Goal: Contribute content: Contribute content

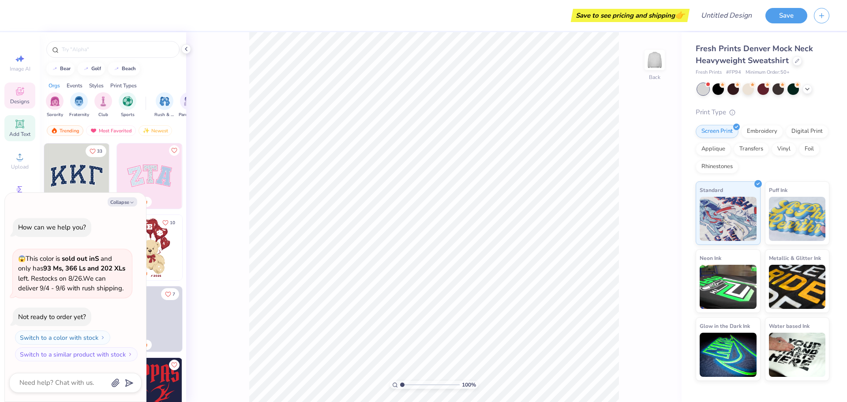
click at [21, 131] on span "Add Text" at bounding box center [19, 134] width 21 height 7
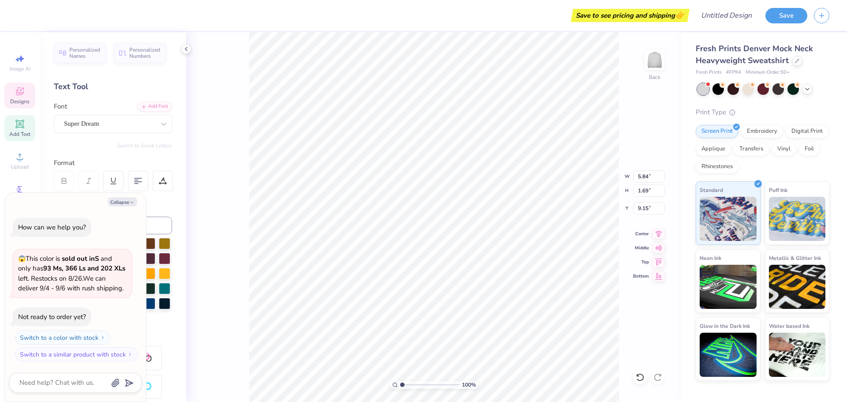
click at [19, 89] on icon at bounding box center [20, 91] width 11 height 11
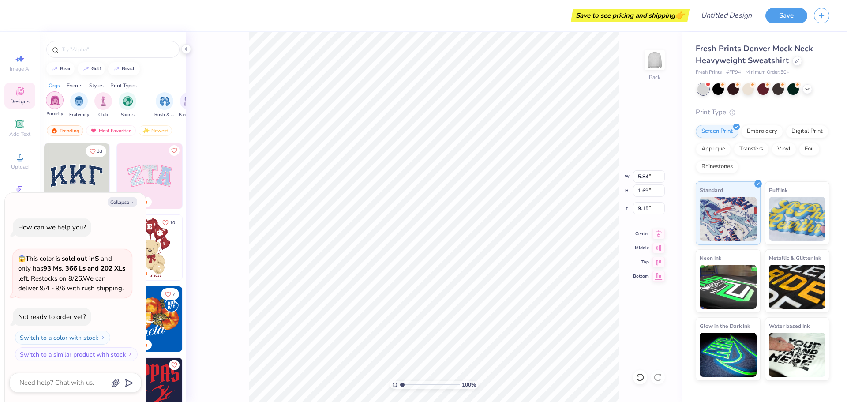
click at [49, 99] on div "filter for Sorority" at bounding box center [55, 100] width 18 height 18
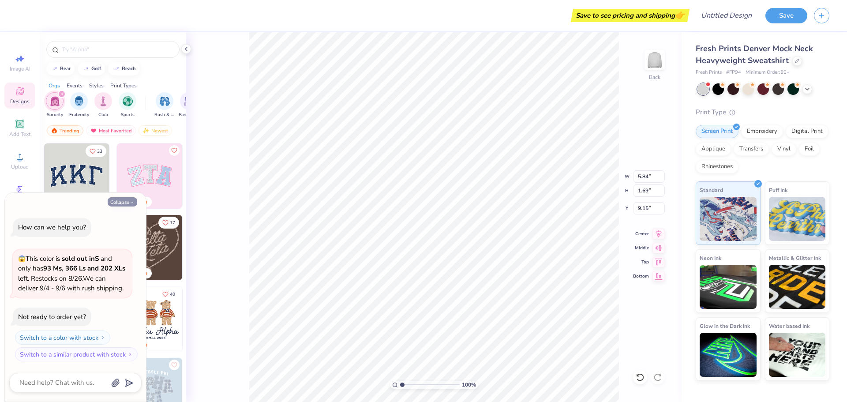
click at [131, 202] on polyline "button" at bounding box center [132, 202] width 3 height 1
type textarea "x"
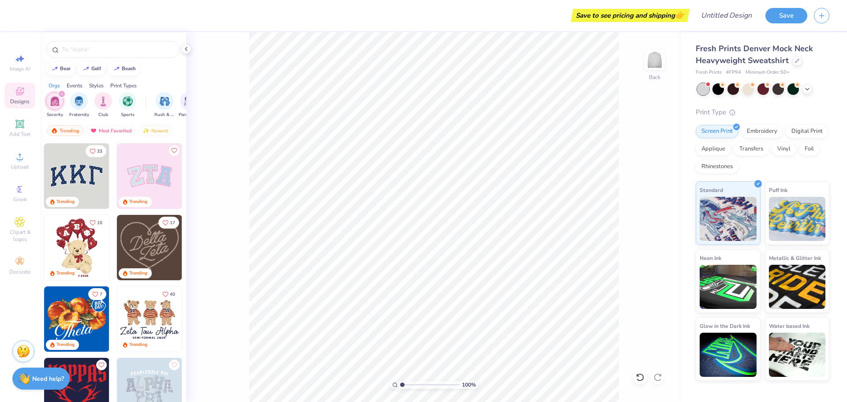
click at [66, 166] on img at bounding box center [76, 175] width 65 height 65
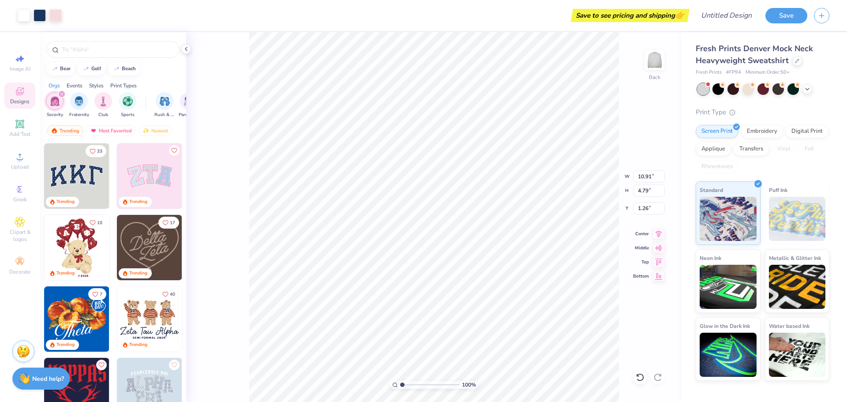
type input "1.26"
type input "12.31"
type input "5.40"
type input "0.50"
click at [638, 143] on div "100 % Back" at bounding box center [433, 217] width 495 height 370
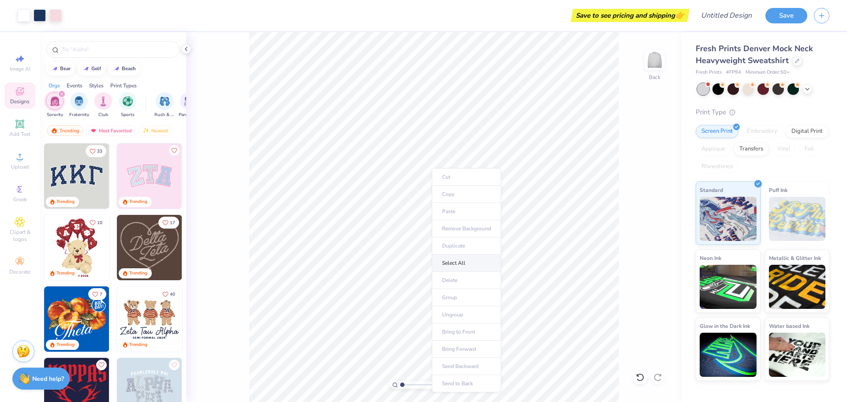
click at [453, 265] on li "Select All" at bounding box center [466, 262] width 69 height 17
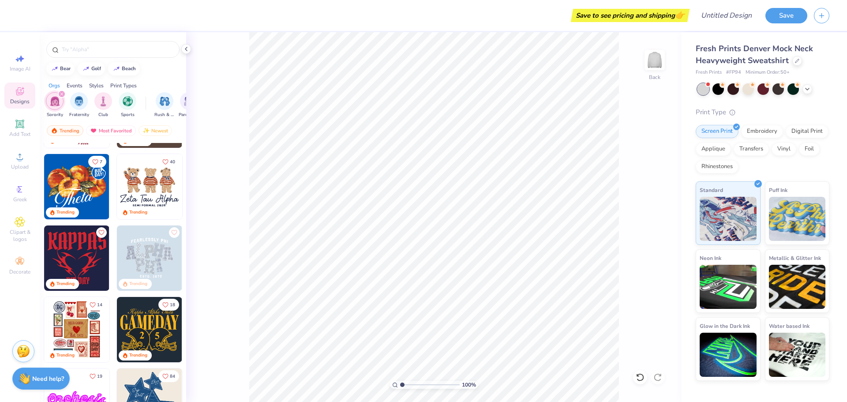
scroll to position [265, 0]
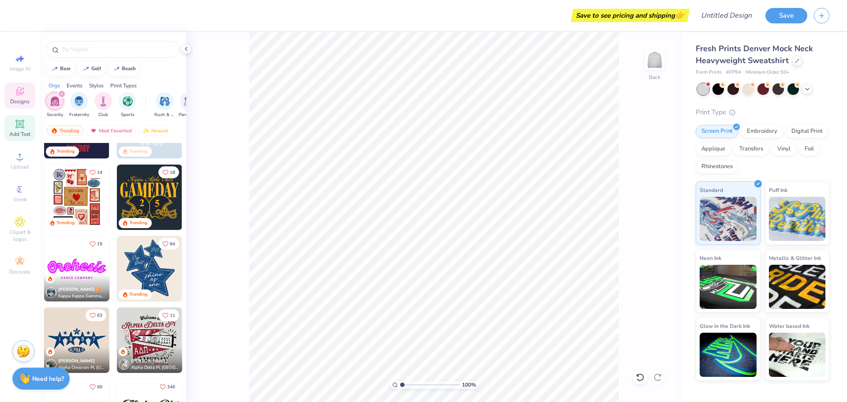
click at [17, 126] on icon at bounding box center [19, 124] width 8 height 8
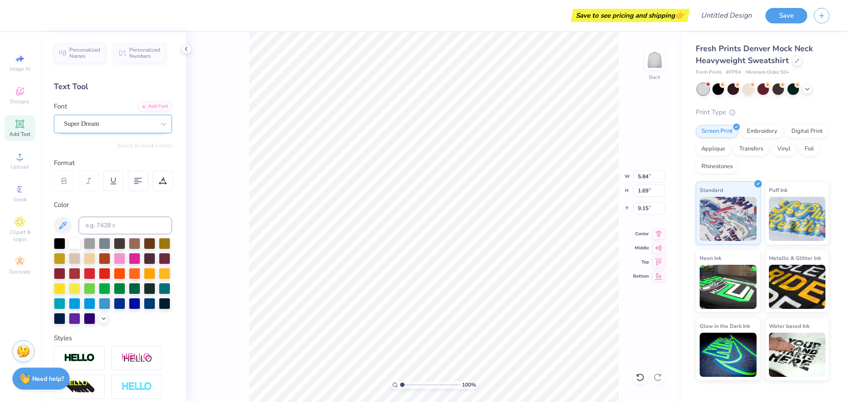
click at [94, 115] on div "Super Dream" at bounding box center [113, 124] width 118 height 19
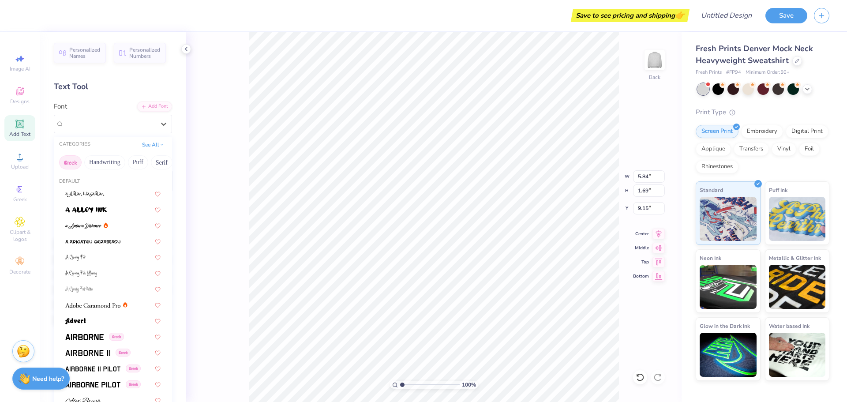
click at [67, 157] on button "Greek" at bounding box center [70, 162] width 22 height 14
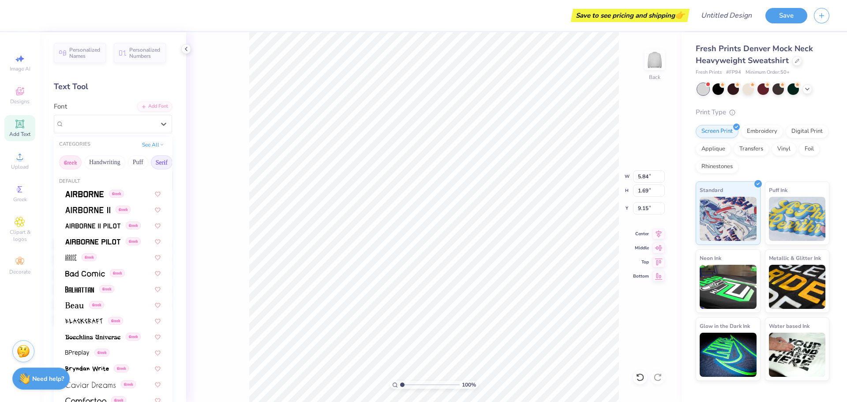
click at [153, 160] on button "Serif" at bounding box center [162, 162] width 22 height 14
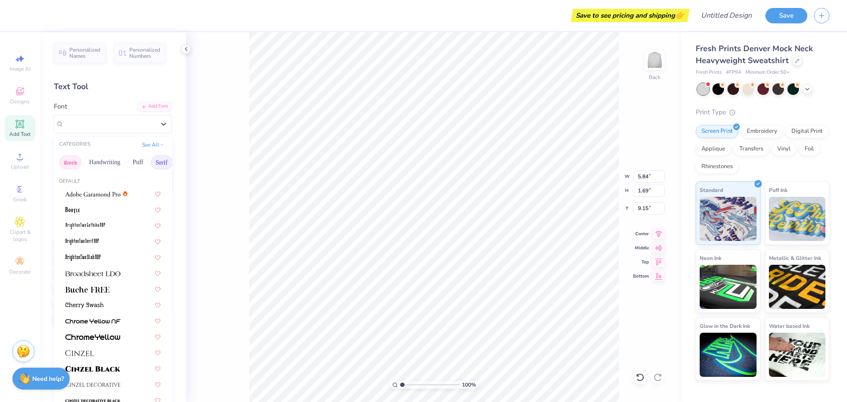
drag, startPoint x: 153, startPoint y: 159, endPoint x: 60, endPoint y: 161, distance: 92.6
click at [60, 161] on div "Greek Handwriting Puff Serif Bold Calligraphy Retro Sans Serif Minimal Fantasy …" at bounding box center [113, 162] width 118 height 19
click at [16, 94] on icon at bounding box center [20, 91] width 11 height 11
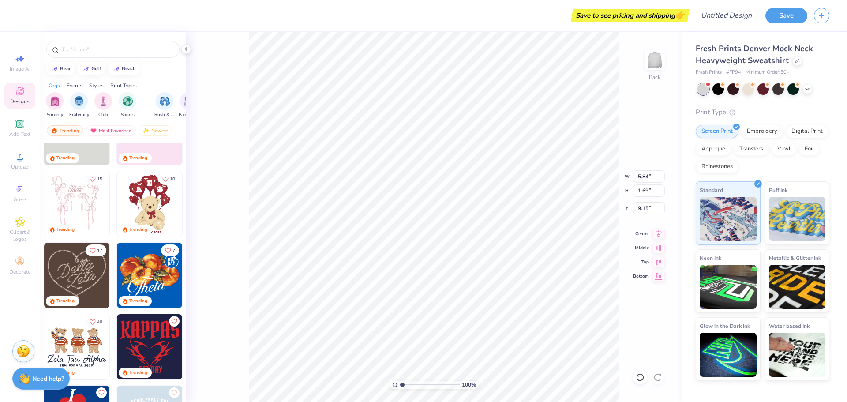
scroll to position [0, 0]
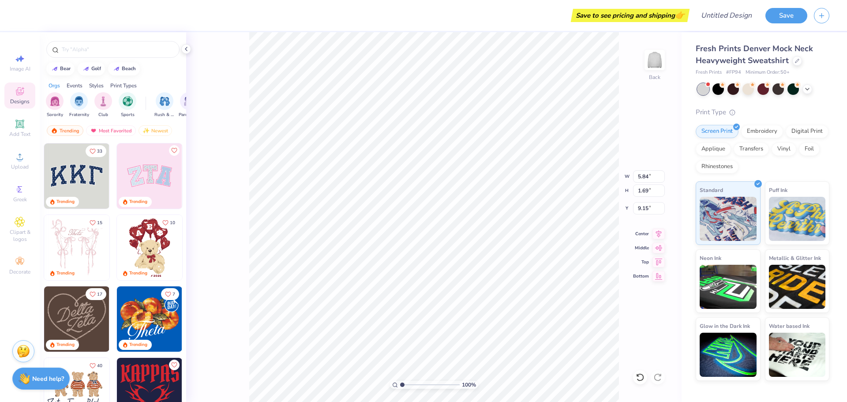
click at [52, 176] on img at bounding box center [76, 175] width 65 height 65
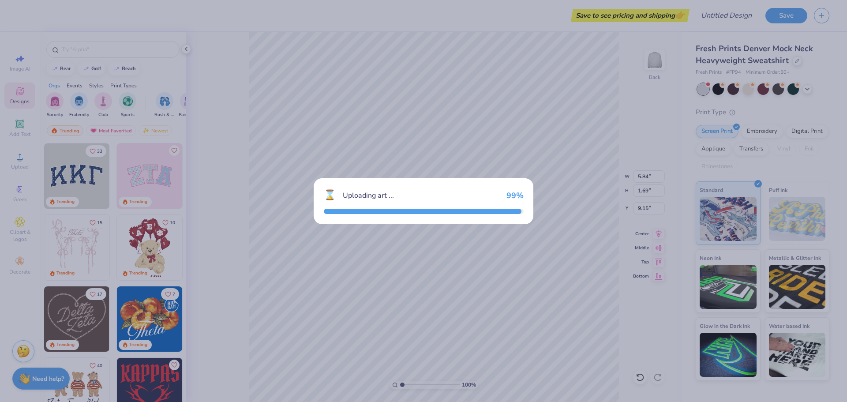
type input "10.91"
type input "4.79"
type input "3.00"
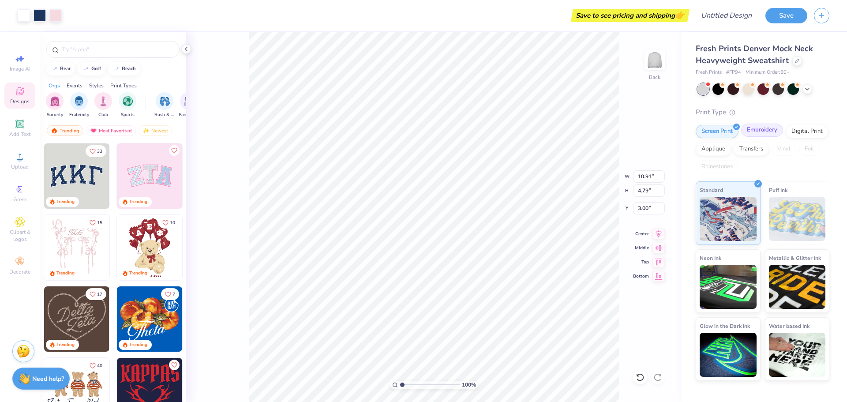
click at [774, 132] on div "Embroidery" at bounding box center [762, 129] width 42 height 13
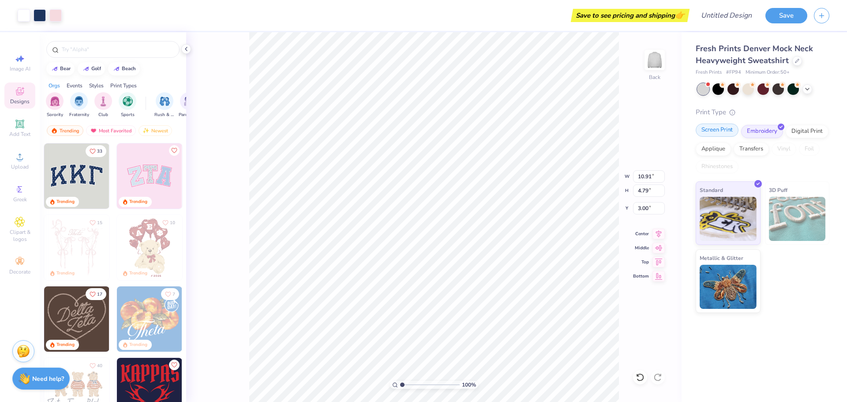
click at [717, 133] on div "Screen Print" at bounding box center [717, 129] width 43 height 13
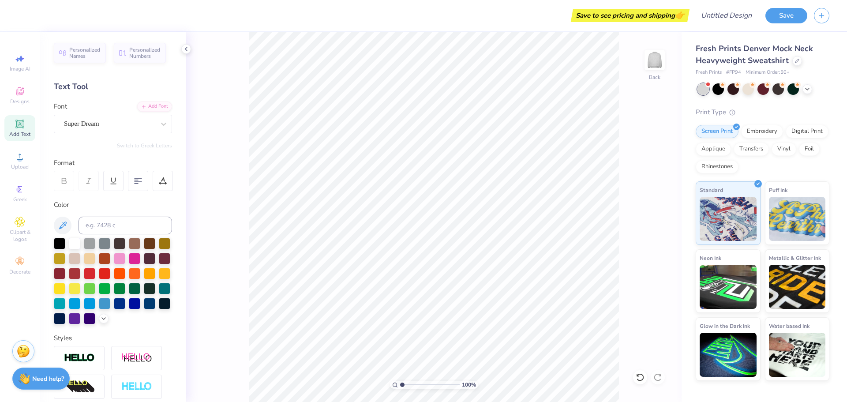
click at [19, 79] on div "Image AI Designs Add Text Upload Greek Clipart & logos Decorate" at bounding box center [19, 164] width 31 height 229
click at [18, 110] on div "Image AI Designs Add Text Upload Greek Clipart & logos Decorate" at bounding box center [19, 164] width 31 height 229
click at [20, 91] on icon at bounding box center [20, 91] width 11 height 11
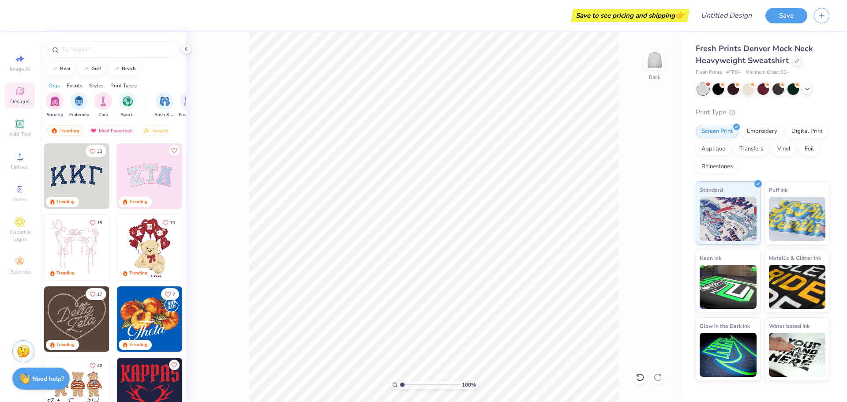
click at [69, 165] on img at bounding box center [76, 175] width 65 height 65
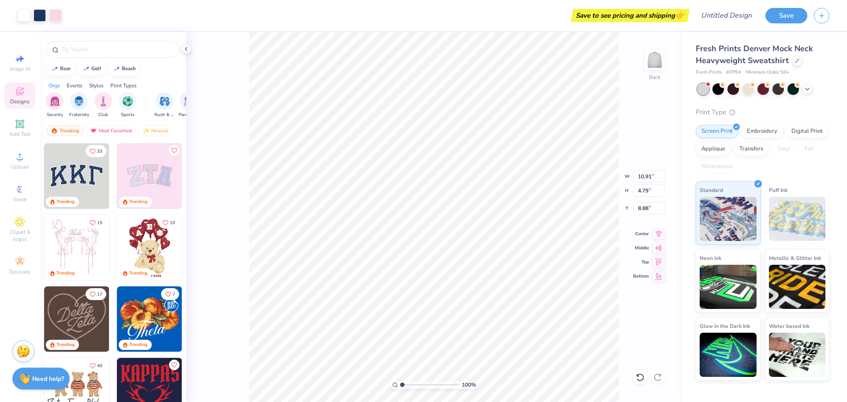
type input "8.88"
click at [20, 127] on icon at bounding box center [19, 123] width 7 height 7
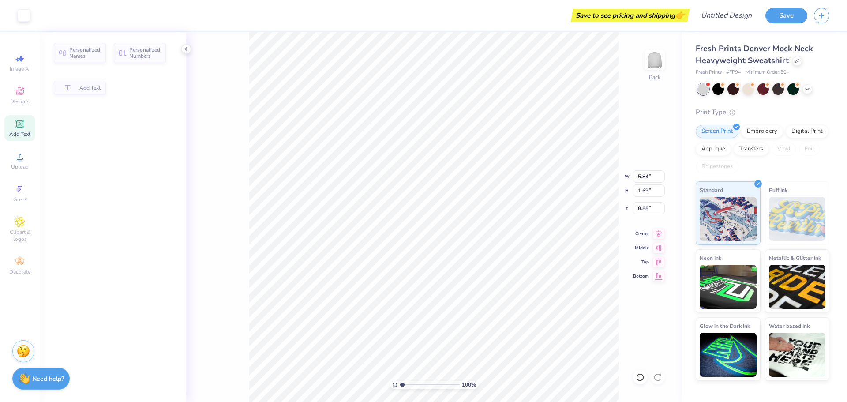
type input "5.84"
type input "1.69"
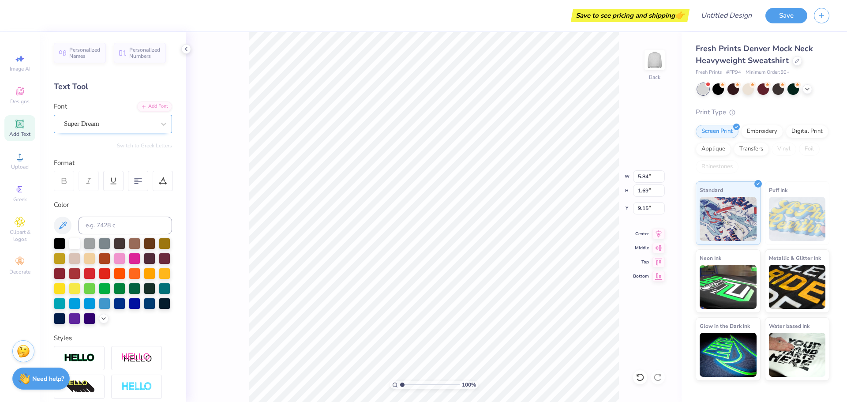
click at [147, 127] on div "Super Dream" at bounding box center [109, 124] width 93 height 14
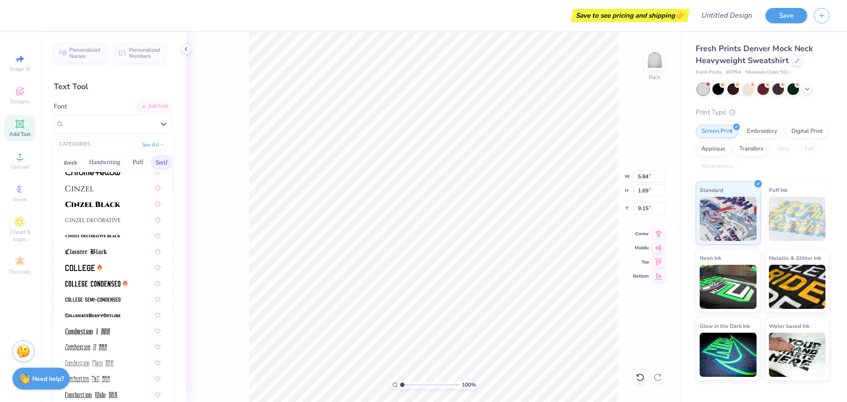
scroll to position [176, 0]
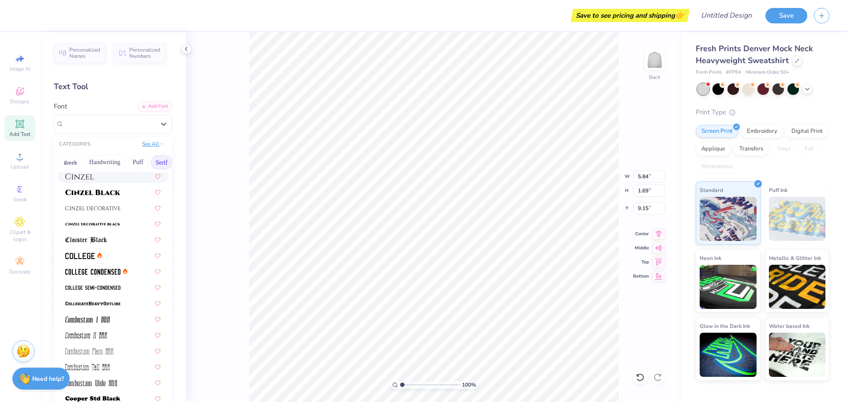
click at [143, 141] on button "See All" at bounding box center [152, 143] width 27 height 9
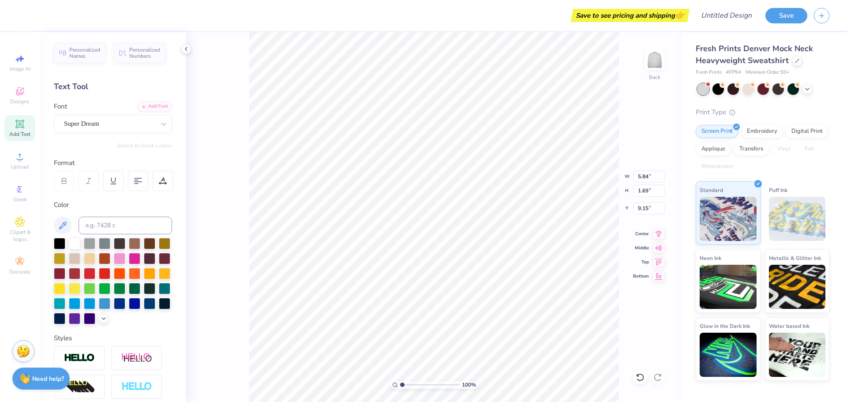
type input "3.43"
click at [101, 127] on div "Super Dream" at bounding box center [109, 124] width 93 height 14
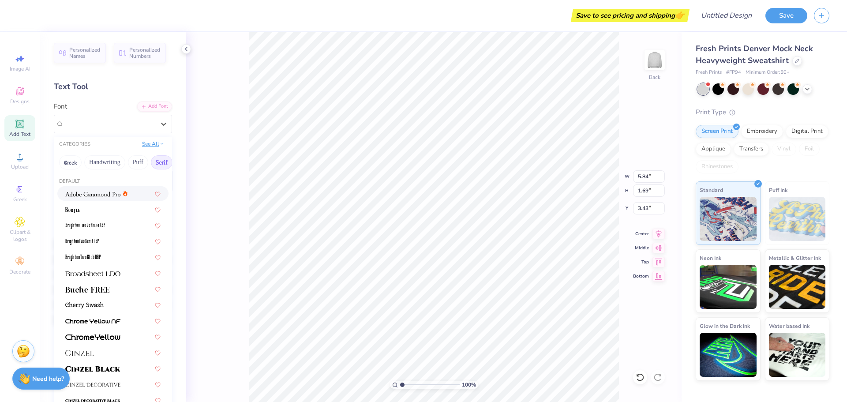
click at [145, 147] on button "See All" at bounding box center [152, 143] width 27 height 9
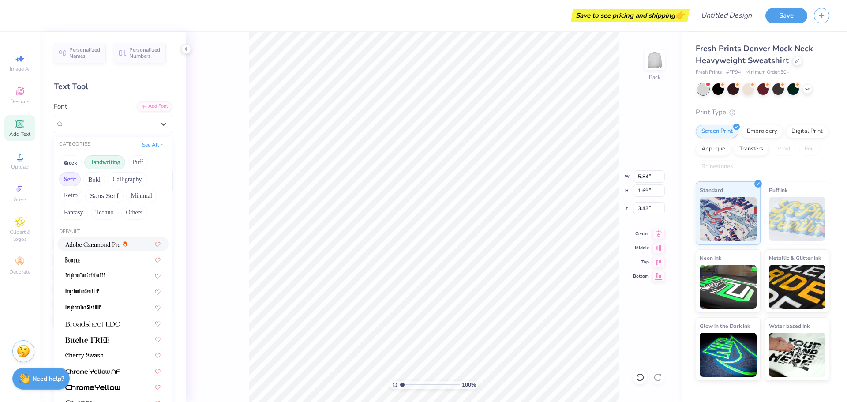
click at [102, 164] on button "Handwriting" at bounding box center [104, 162] width 41 height 14
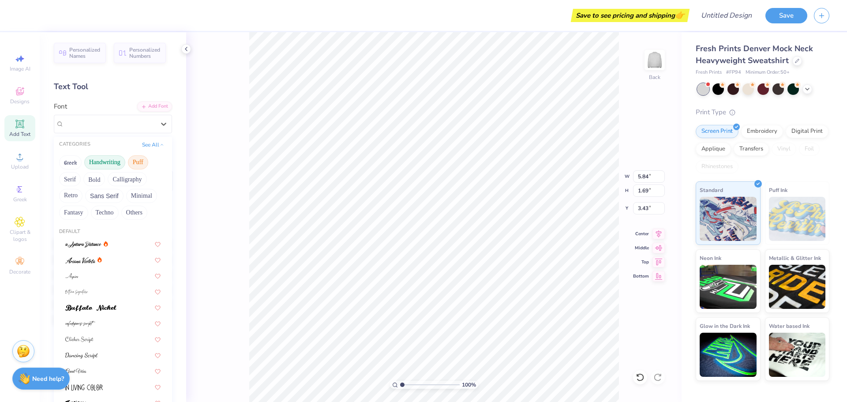
click at [136, 161] on button "Puff" at bounding box center [138, 162] width 20 height 14
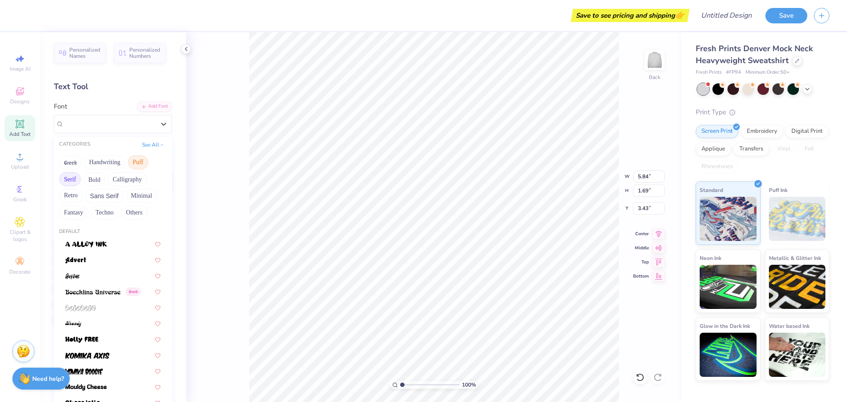
click at [69, 176] on button "Serif" at bounding box center [70, 179] width 22 height 14
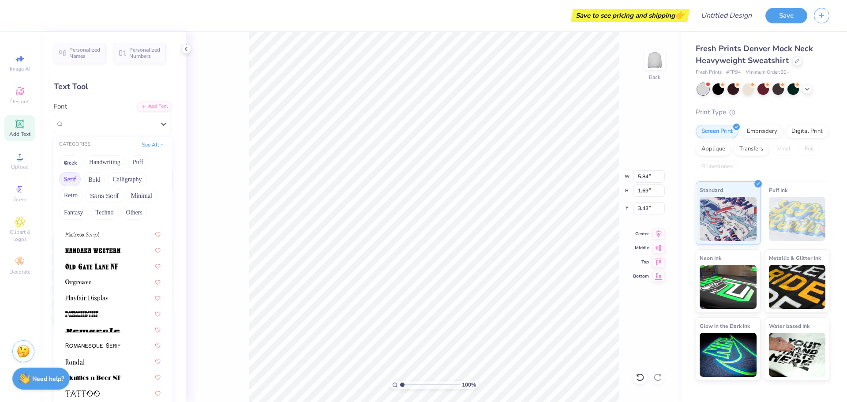
scroll to position [1010, 0]
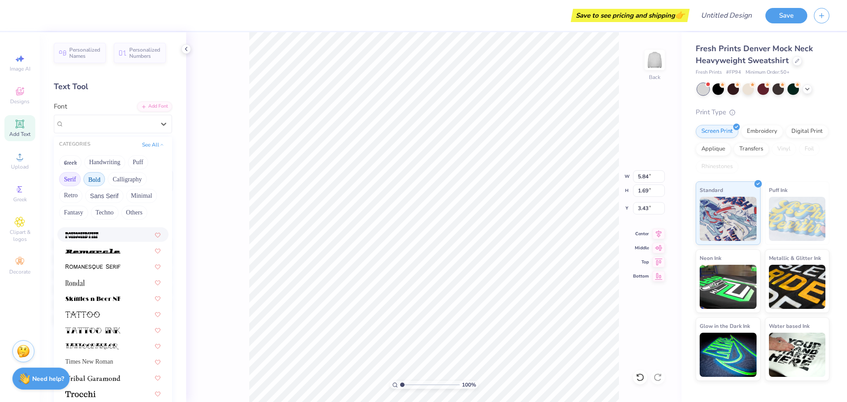
click at [89, 176] on button "Bold" at bounding box center [94, 179] width 22 height 14
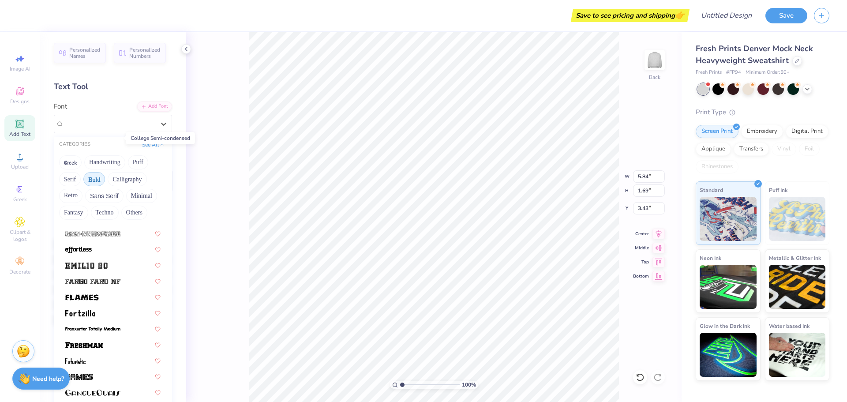
scroll to position [221, 0]
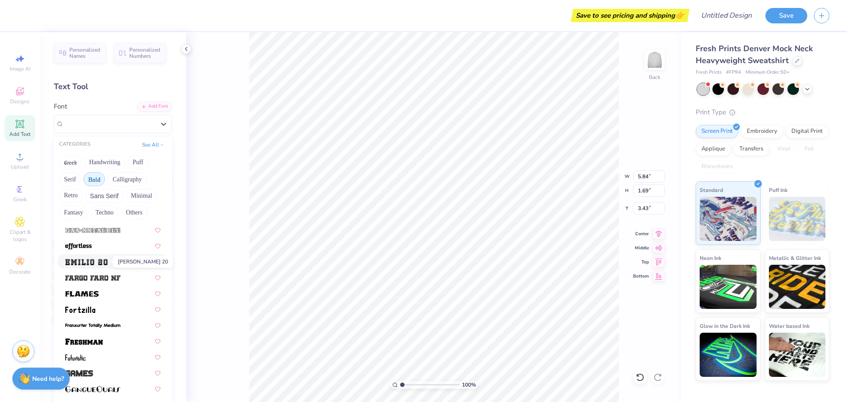
click at [95, 257] on span at bounding box center [86, 261] width 42 height 9
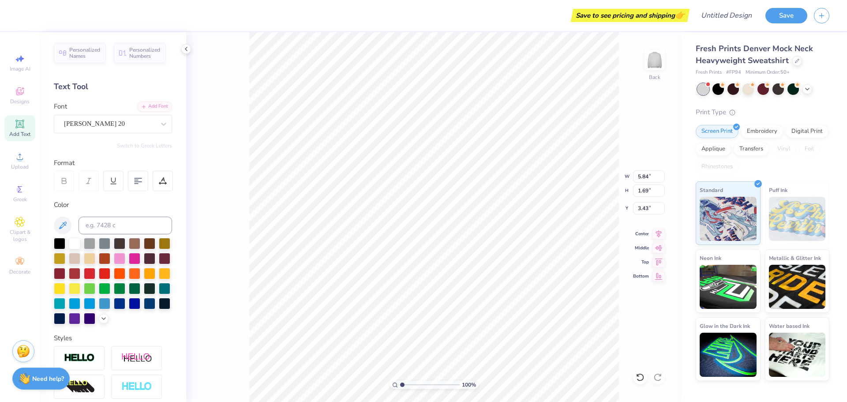
type input "7.71"
type input "2.21"
type input "3.17"
click at [121, 127] on div "[PERSON_NAME] 20" at bounding box center [109, 124] width 93 height 14
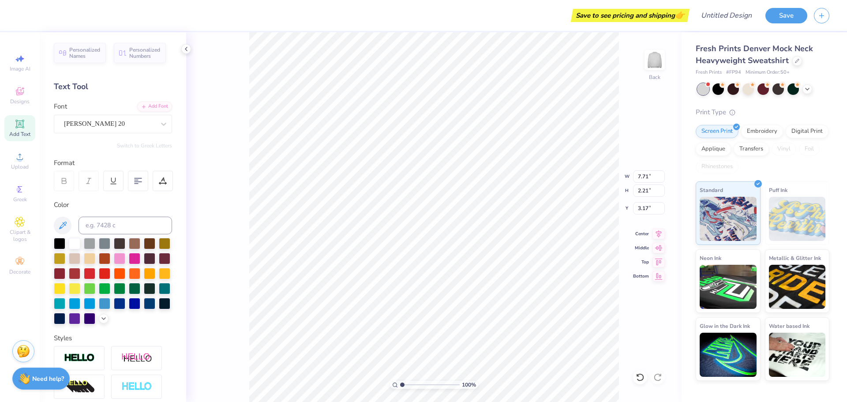
type textarea "S"
type textarea "STARS"
type input "10.91"
type input "4.79"
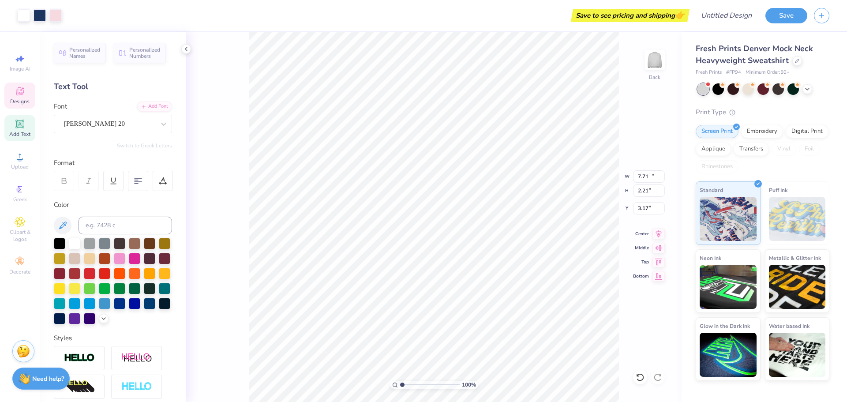
type input "8.88"
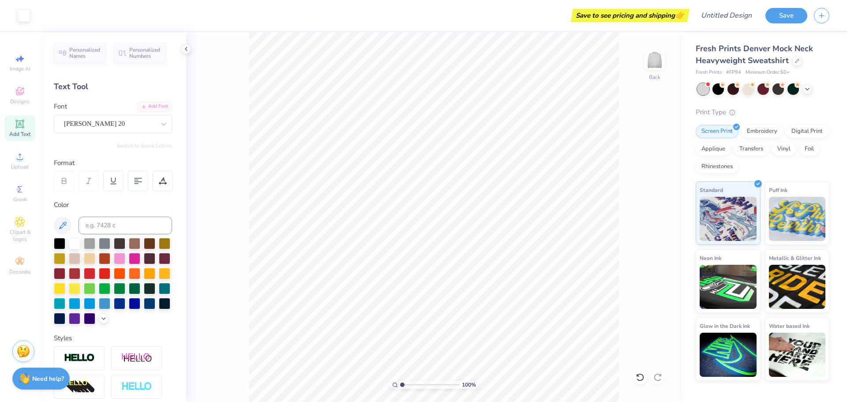
click at [119, 134] on div "Personalized Names Personalized Numbers Text Tool Add Font Font [PERSON_NAME] 2…" at bounding box center [113, 217] width 146 height 370
click at [114, 120] on div "[PERSON_NAME] 20" at bounding box center [109, 124] width 93 height 14
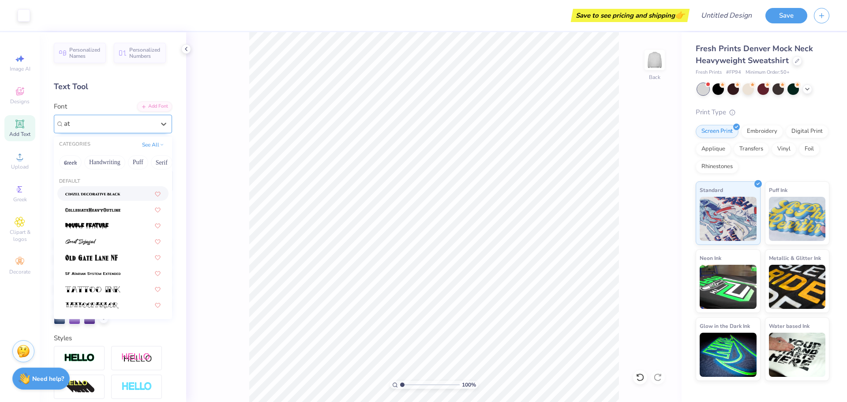
type input "a"
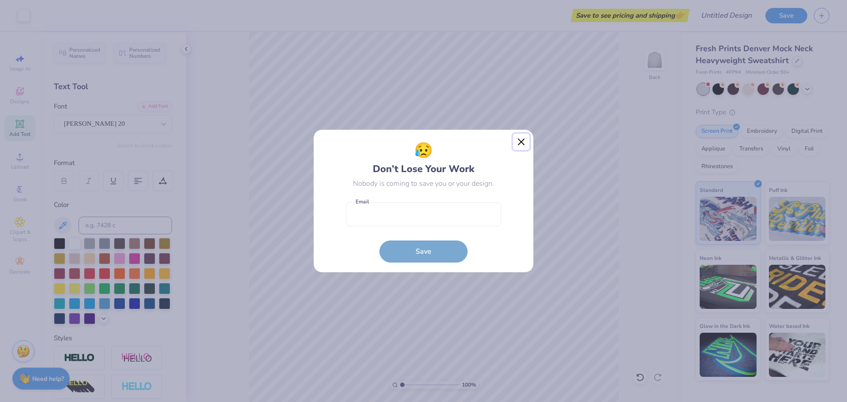
click at [526, 140] on button "Close" at bounding box center [521, 142] width 17 height 17
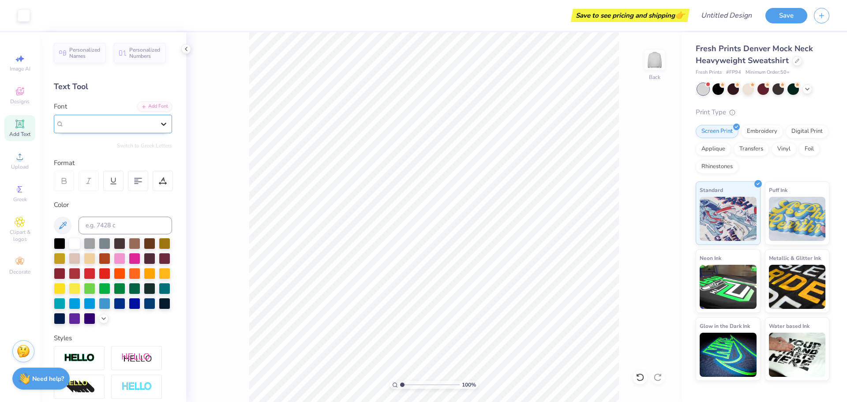
click at [159, 123] on icon at bounding box center [163, 124] width 9 height 9
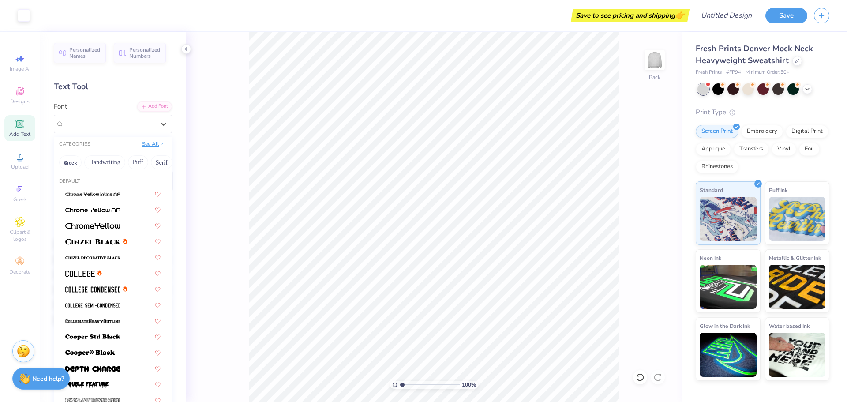
click at [148, 145] on button "See All" at bounding box center [152, 143] width 27 height 9
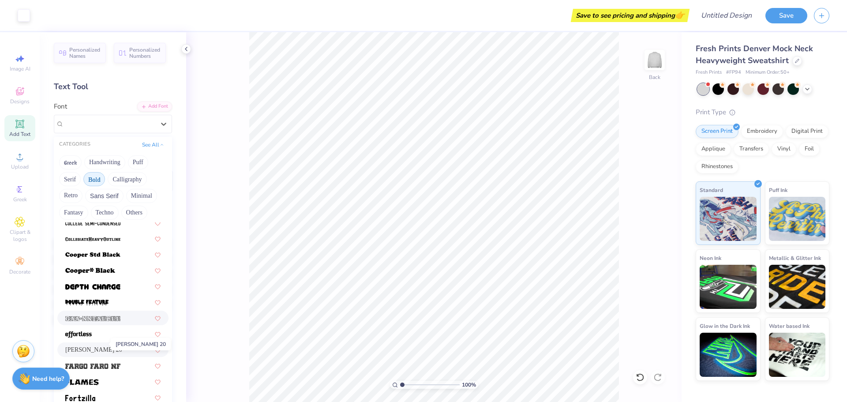
scroll to position [221, 0]
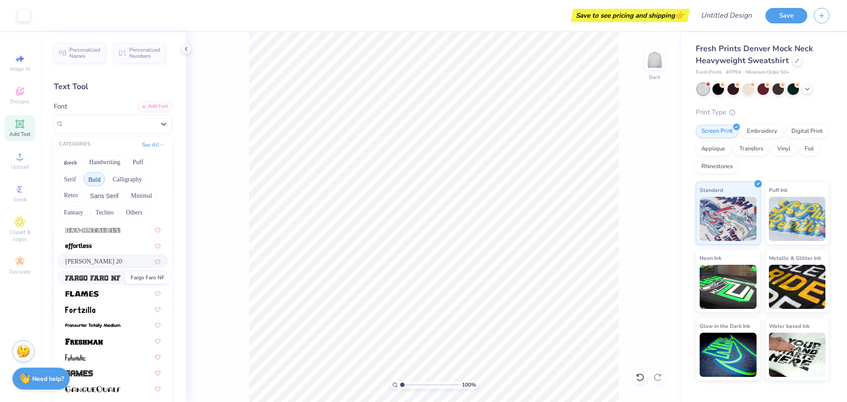
click at [107, 273] on span at bounding box center [92, 277] width 55 height 9
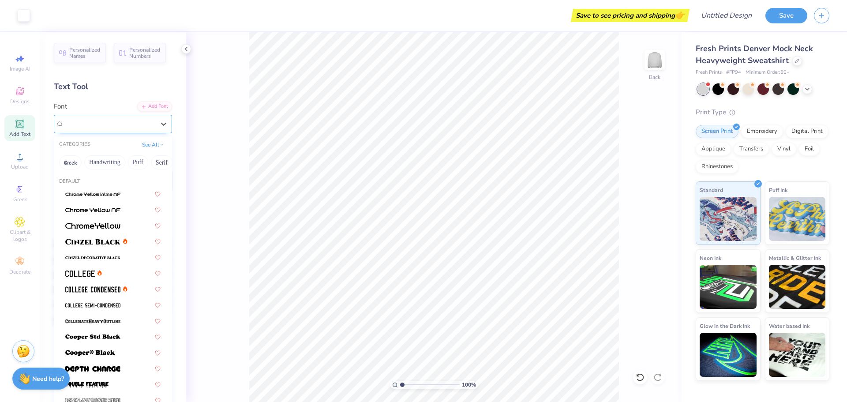
click at [102, 124] on div "Fargo Faro NF" at bounding box center [109, 124] width 93 height 14
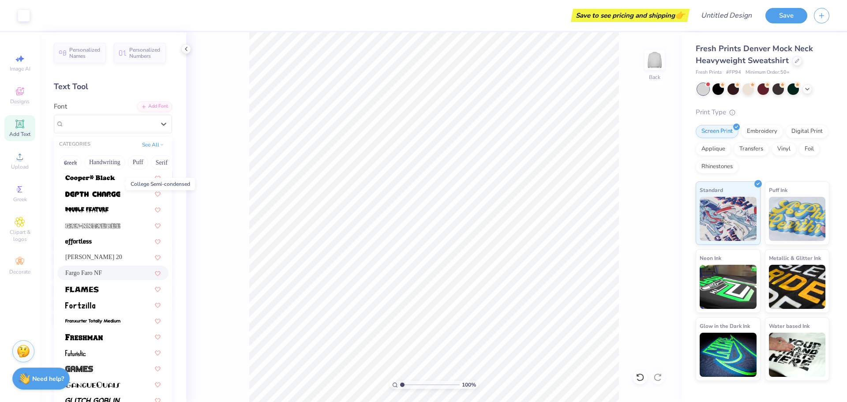
scroll to position [176, 0]
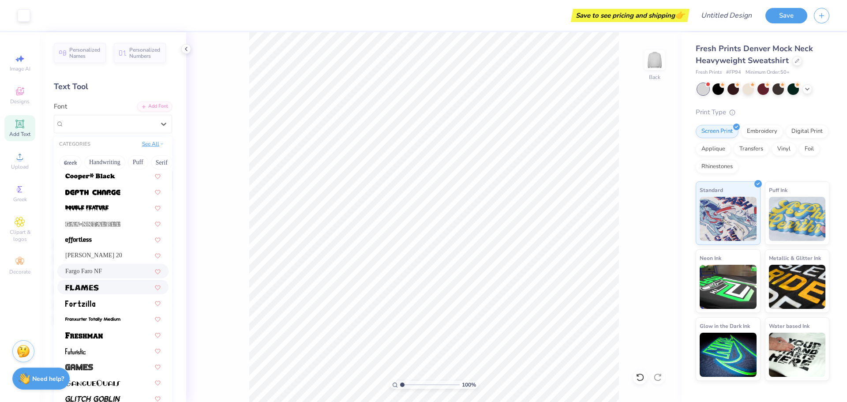
click at [144, 148] on div "See All" at bounding box center [152, 144] width 27 height 9
click at [149, 143] on button "See All" at bounding box center [152, 143] width 27 height 9
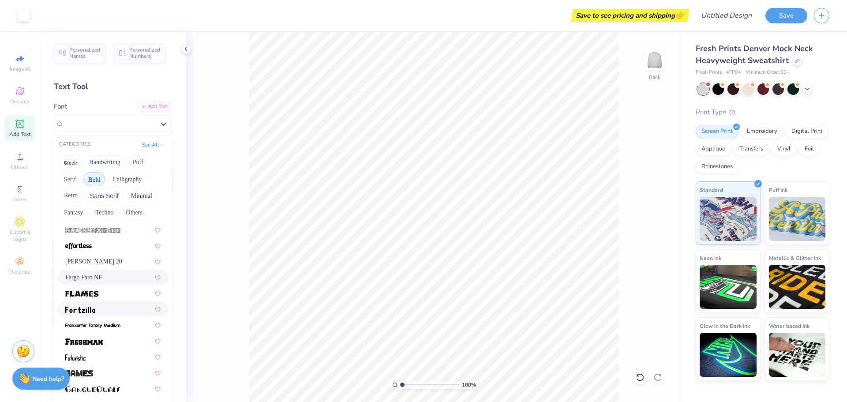
scroll to position [265, 0]
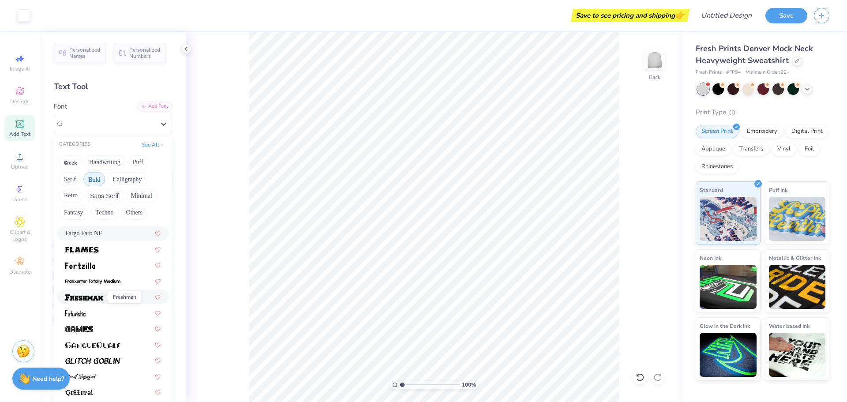
click at [98, 297] on img at bounding box center [83, 297] width 37 height 6
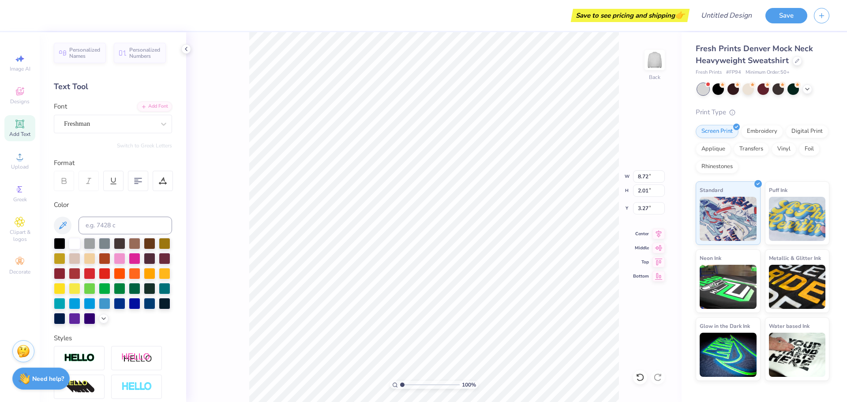
scroll to position [7, 1]
click at [114, 308] on div at bounding box center [119, 302] width 11 height 11
click at [144, 308] on div at bounding box center [149, 302] width 11 height 11
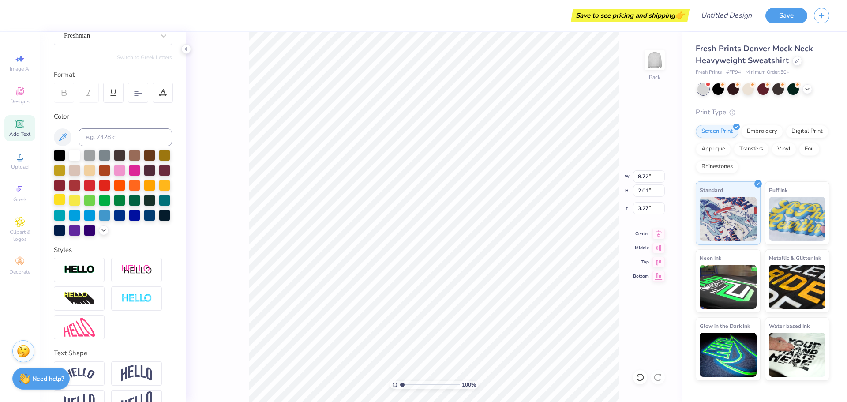
scroll to position [126, 0]
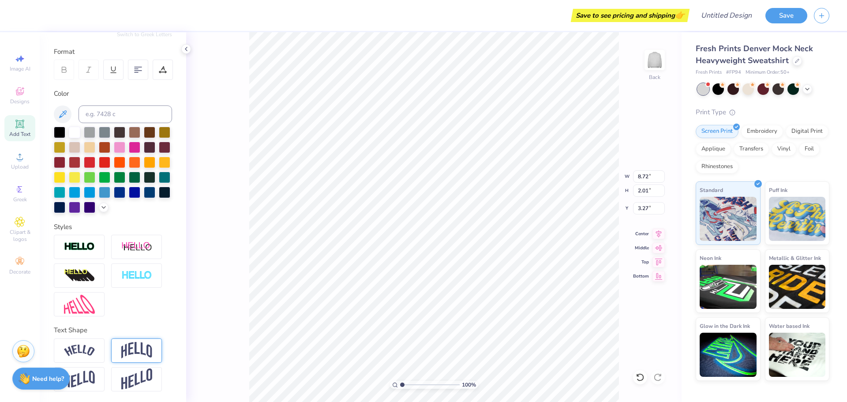
click at [123, 342] on img at bounding box center [136, 350] width 31 height 17
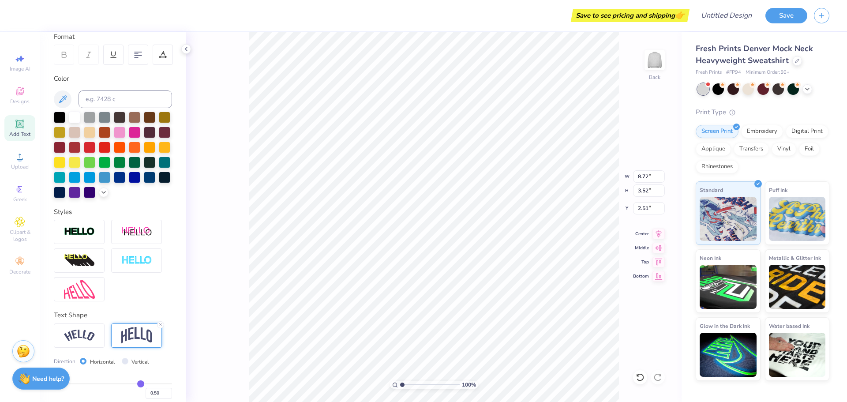
type input "3.52"
type input "2.51"
type input "1.24"
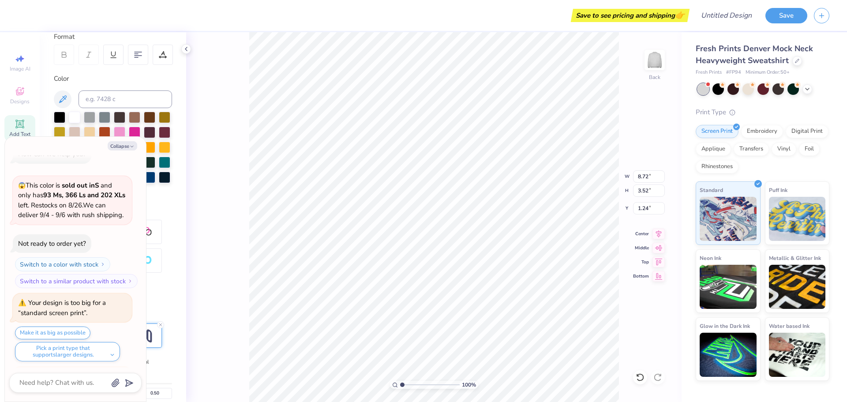
scroll to position [90, 0]
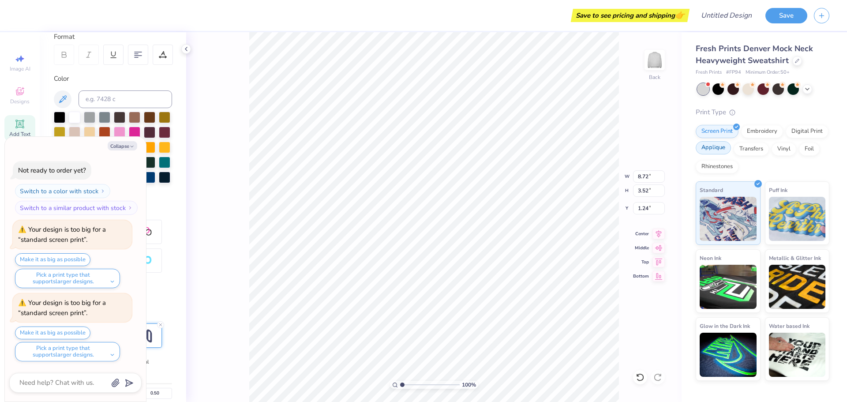
click at [707, 147] on div "Applique" at bounding box center [713, 147] width 35 height 13
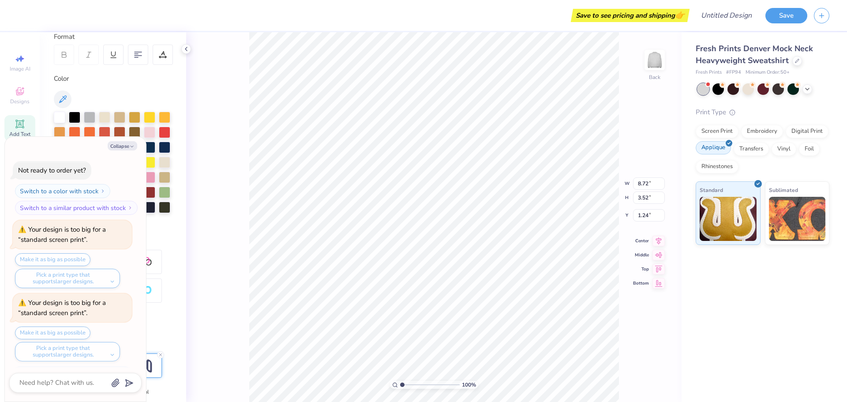
scroll to position [144, 0]
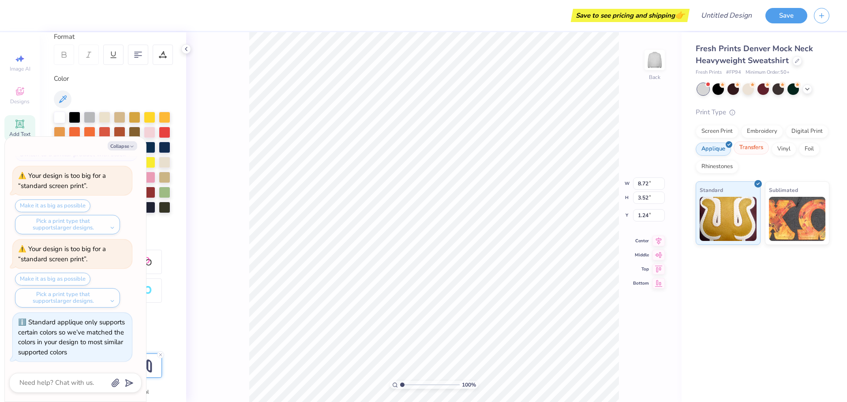
click at [756, 147] on div "Transfers" at bounding box center [750, 147] width 35 height 13
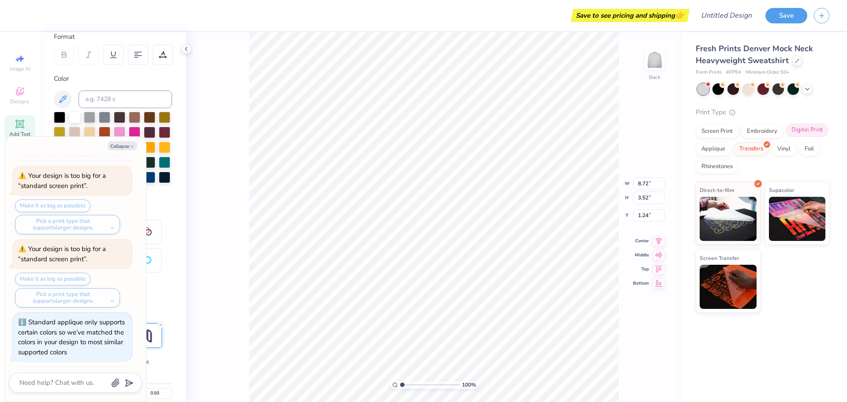
scroll to position [198, 0]
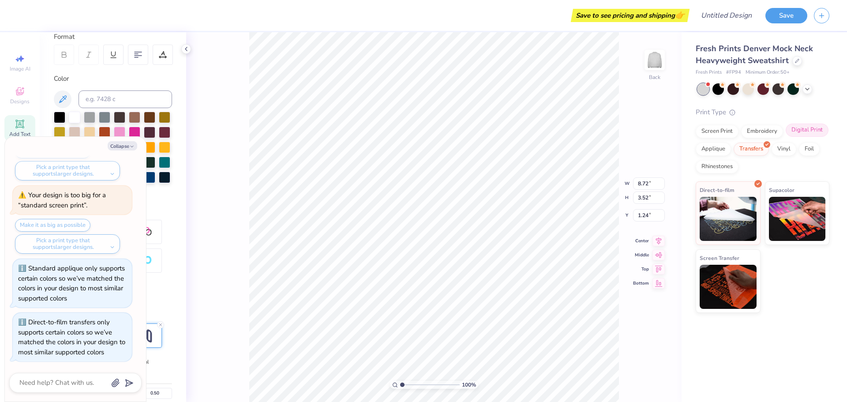
click at [800, 129] on div "Digital Print" at bounding box center [806, 129] width 43 height 13
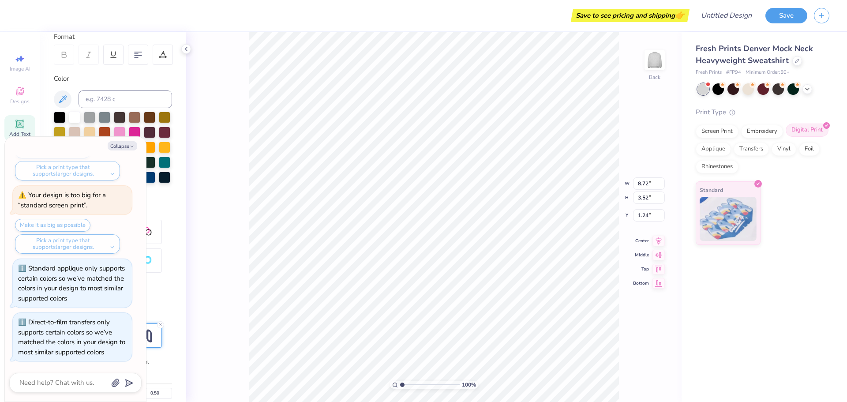
type textarea "x"
type input "13.30"
type input "5.37"
type textarea "x"
type input "0.97"
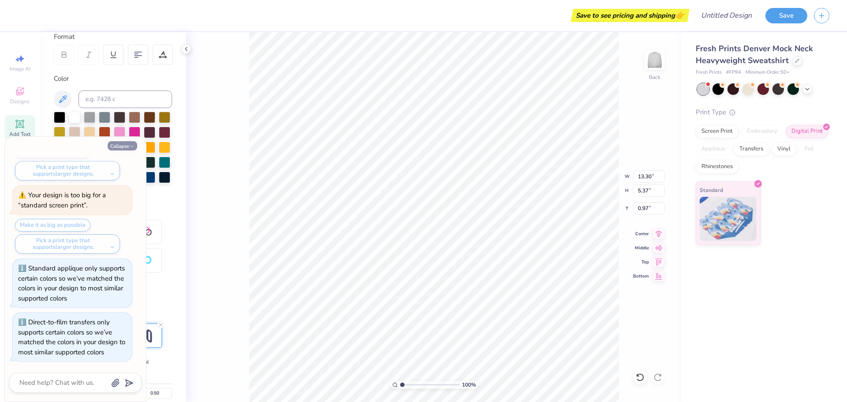
click at [130, 146] on icon "button" at bounding box center [131, 146] width 5 height 5
type textarea "x"
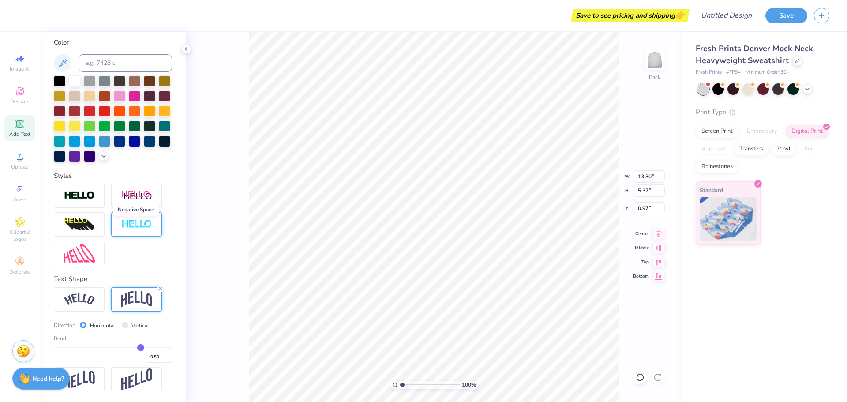
scroll to position [177, 0]
type input "0.49"
type input "0.46"
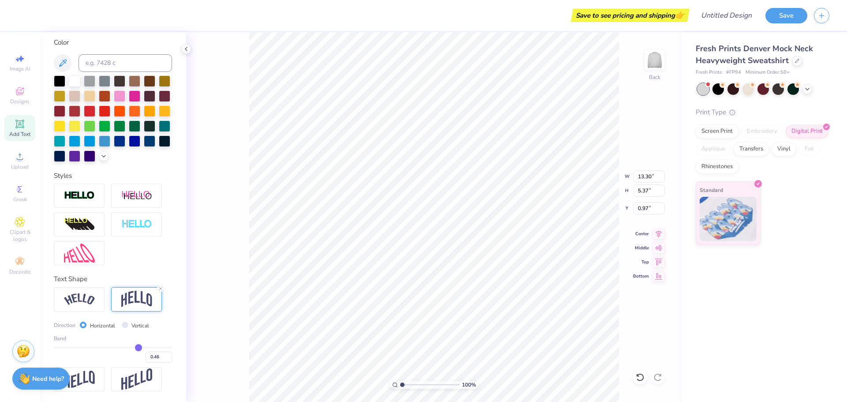
type input "0.45"
type input "0.44"
type input "0.43"
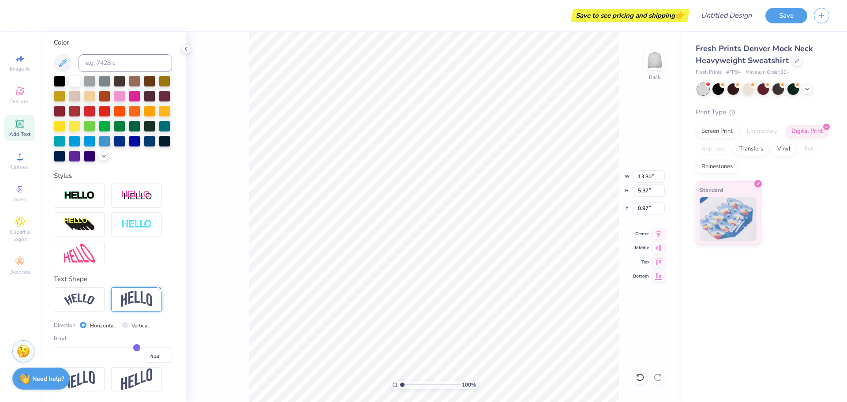
type input "0.43"
type input "0.42"
type input "0.41"
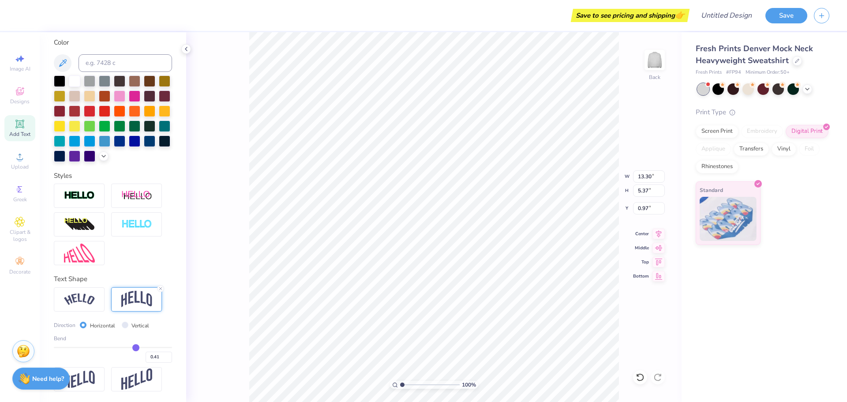
type input "0.4"
type input "0.40"
type input "0.38"
type input "0.32"
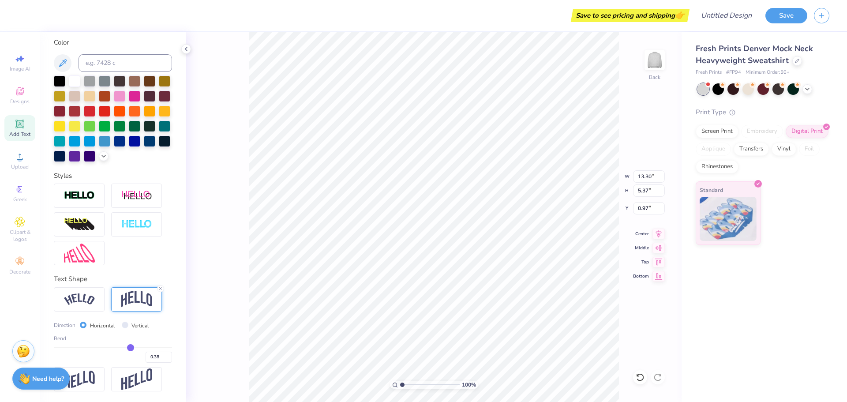
type input "0.32"
type input "0.29"
type input "0.27"
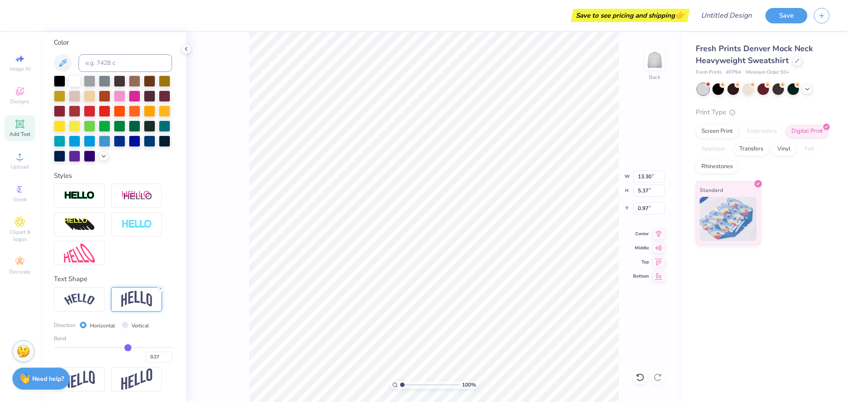
type input "0.26"
type input "0.25"
type input "0.23"
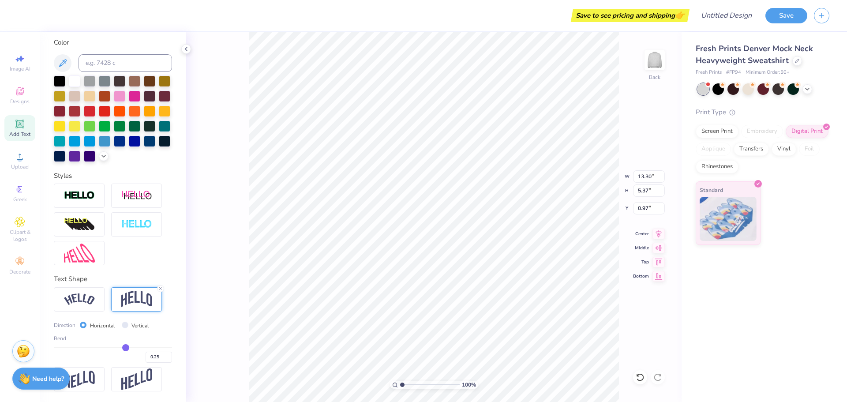
type input "0.23"
type input "0.22"
type input "0.2"
type input "0.20"
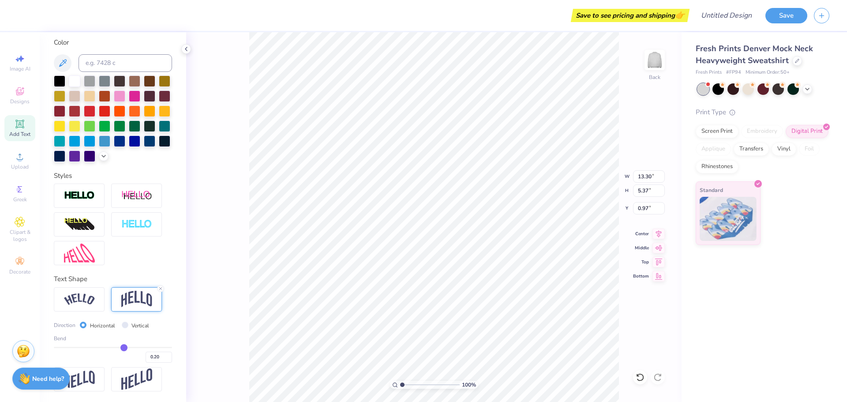
type input "0.19"
type input "0.18"
type input "0.17"
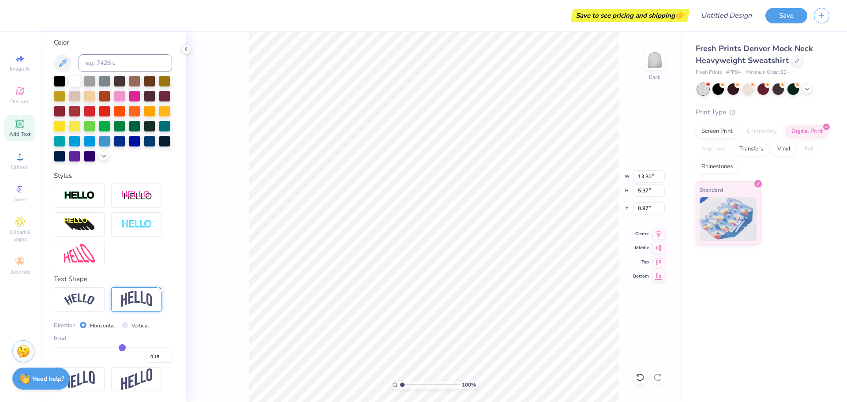
type input "0.17"
type input "0.16"
type input "0.15"
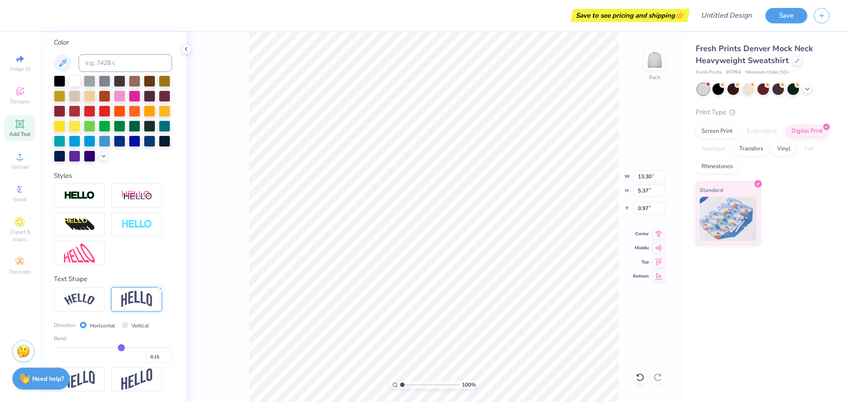
type input "0.14"
type input "0.13"
type input "0.11"
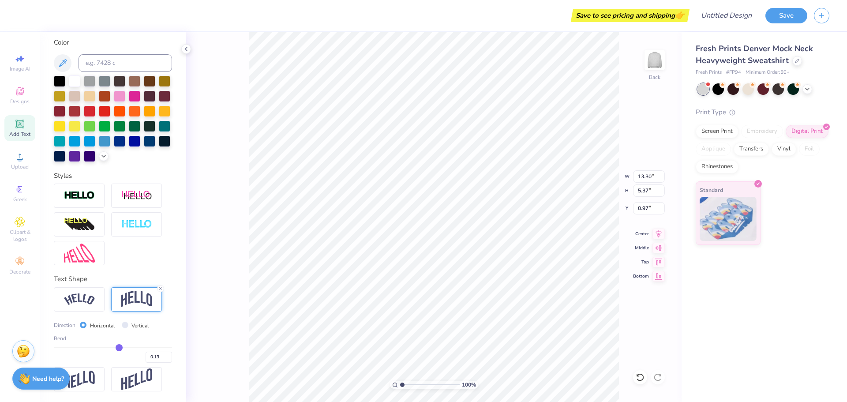
type input "0.11"
type input "0.1"
type input "0.10"
type input "0.09"
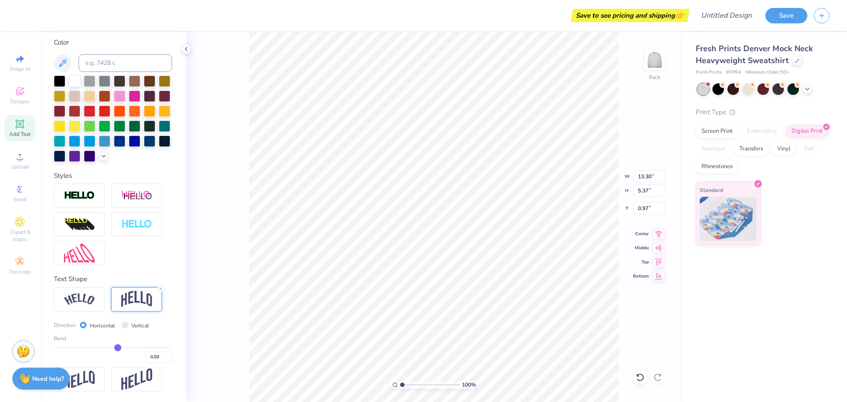
type input "0.07"
type input "0.05"
type input "0.03"
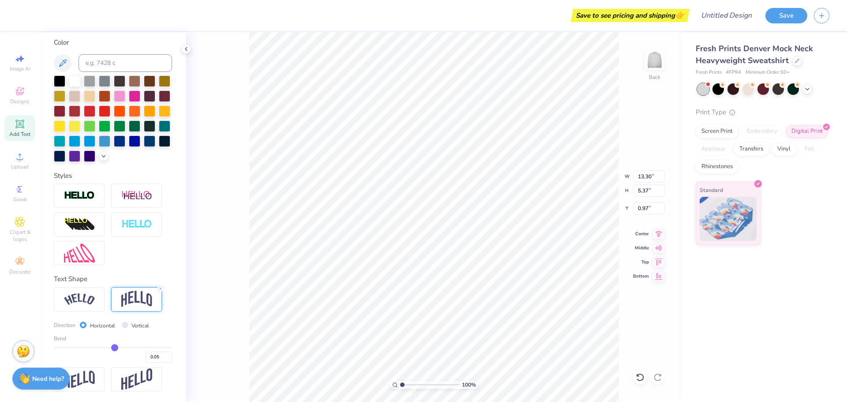
type input "0.03"
type input "0.02"
type input "0.01"
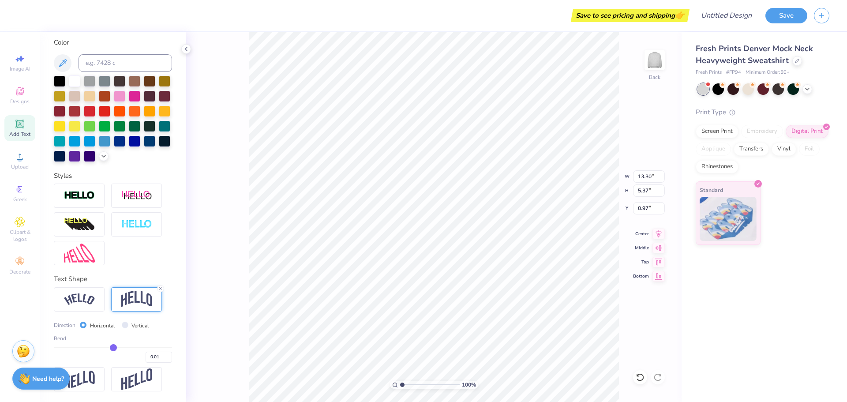
type input "0"
type input "0.00"
type input "-0.01"
type input "-0.02"
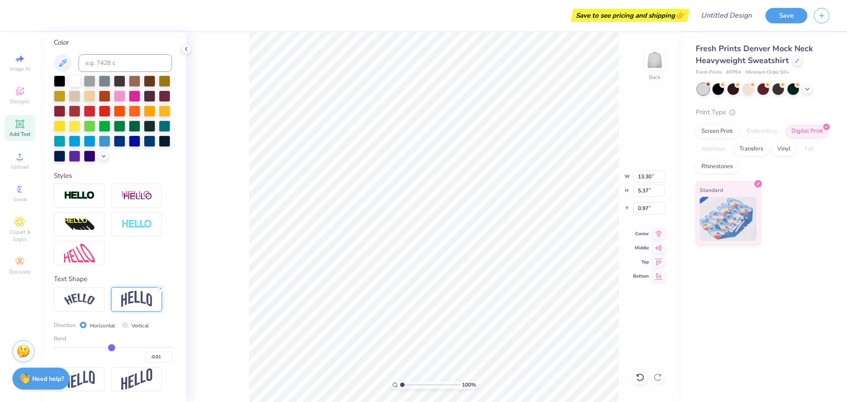
type input "-0.02"
type input "-0.03"
type input "-0.04"
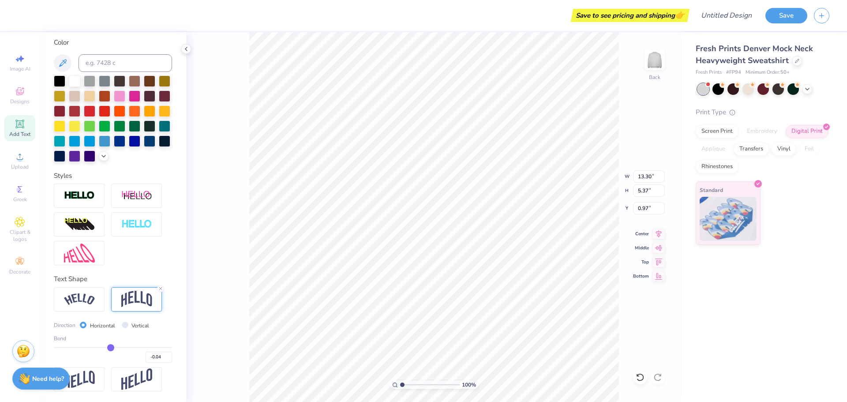
type input "-0.05"
type input "-0.06"
type input "-0.07"
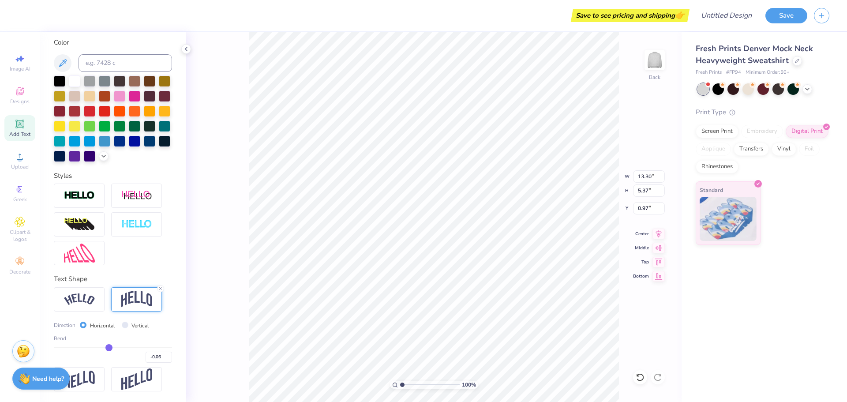
type input "-0.07"
drag, startPoint x: 136, startPoint y: 347, endPoint x: 106, endPoint y: 349, distance: 30.0
type input "-0.07"
click at [106, 348] on input "range" at bounding box center [113, 347] width 118 height 1
type input "3.38"
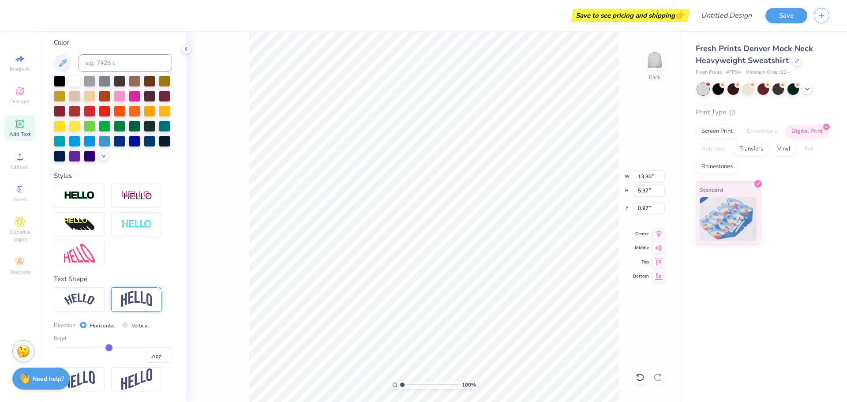
type input "1.97"
type input "-0.02"
type input "0.02"
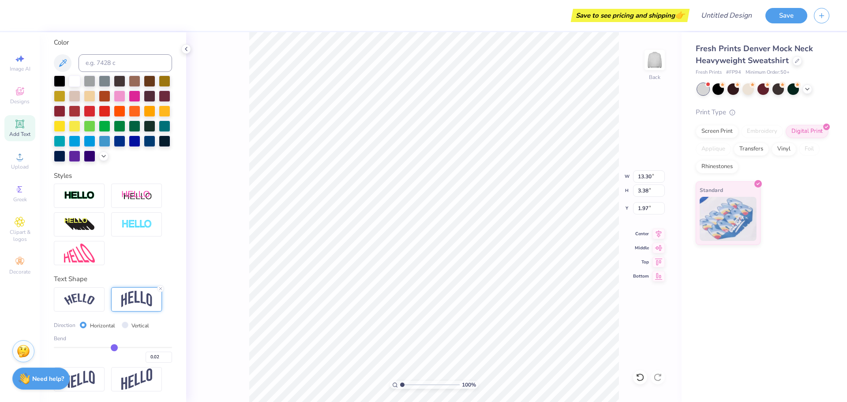
type input "0.11"
type input "0.17"
type input "0.18"
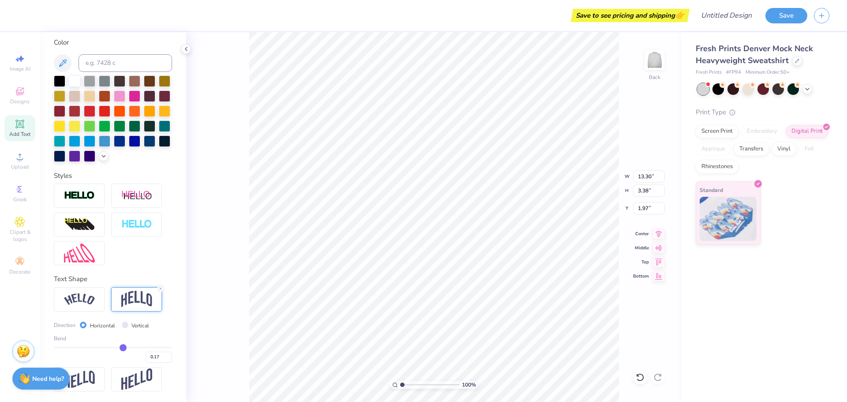
type input "0.18"
type input "0.19"
type input "0.2"
type input "0.20"
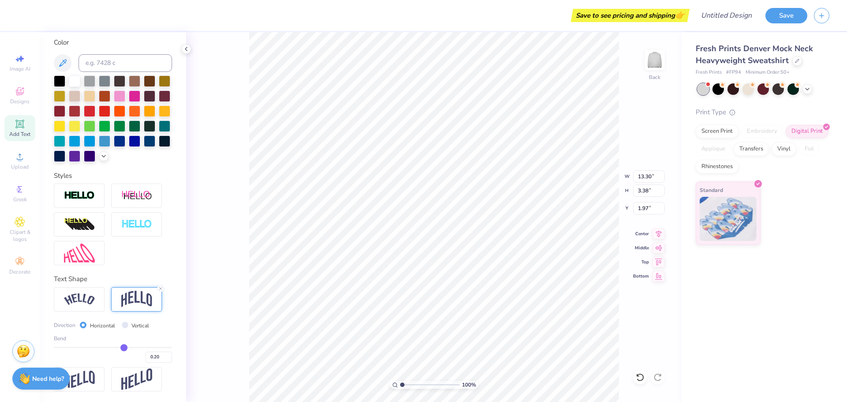
type input "0.21"
type input "0.22"
type input "0.23"
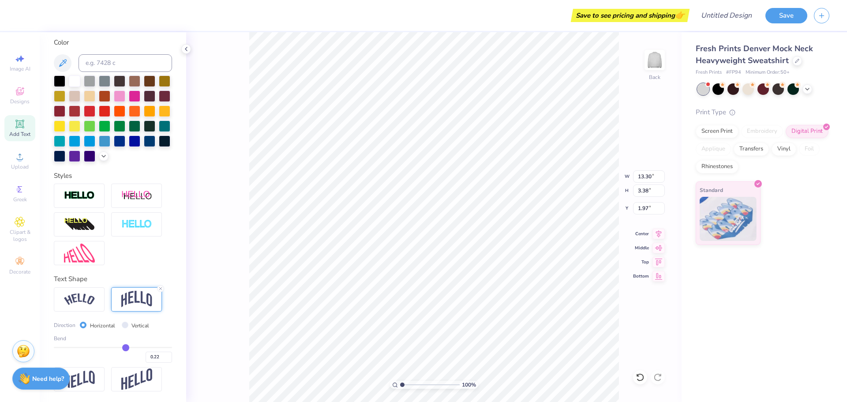
type input "0.23"
type input "4.11"
type input "1.60"
type input "0.24"
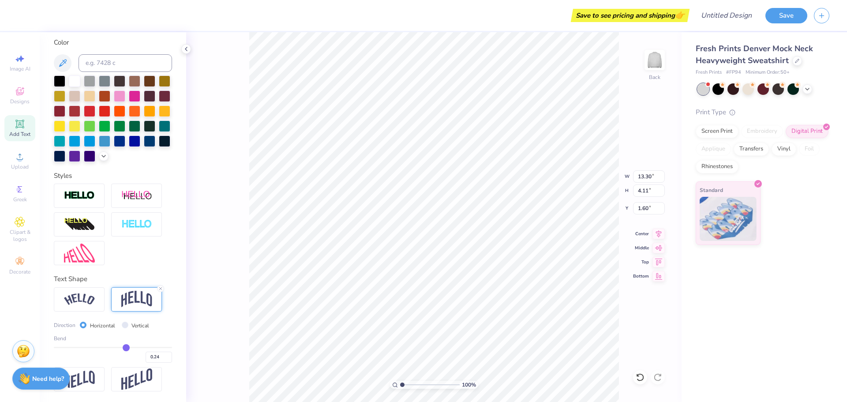
type input "0.25"
type input "0.28"
type input "0.32"
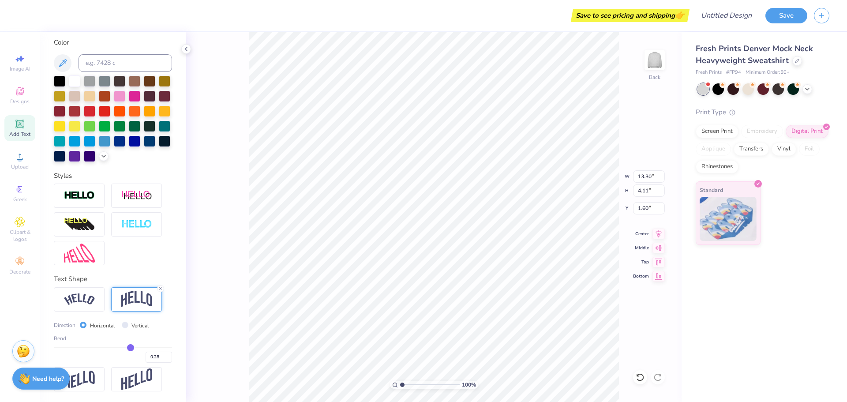
type input "0.32"
type input "0.34"
type input "0.35"
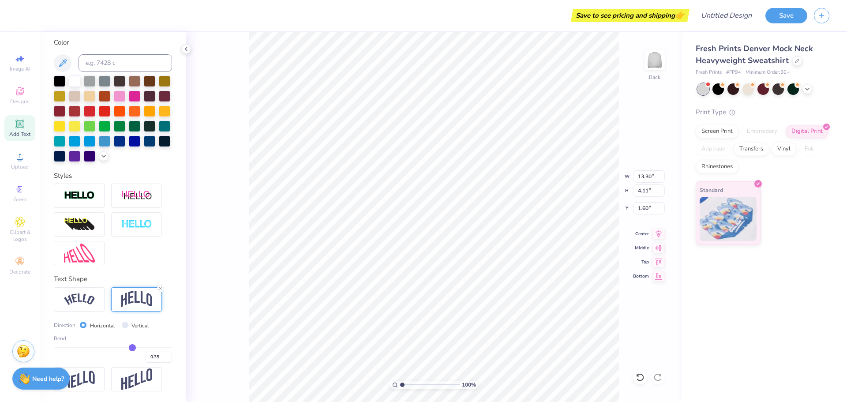
type input "0.36"
type input "0.37"
type input "0.38"
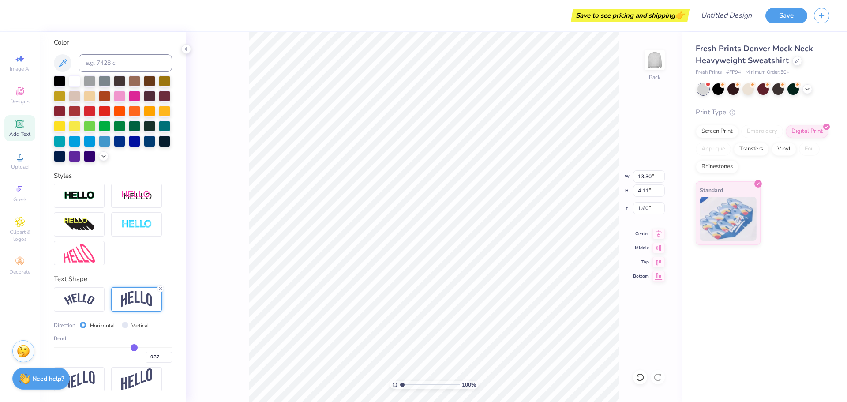
type input "0.38"
type input "0.39"
type input "0.4"
type input "0.40"
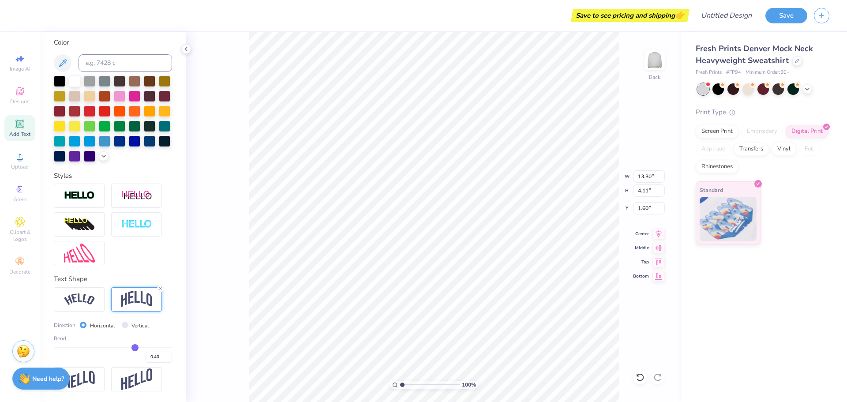
type input "4.89"
type input "1.21"
drag, startPoint x: 107, startPoint y: 349, endPoint x: 131, endPoint y: 356, distance: 24.4
type input "0.4"
click at [131, 348] on input "range" at bounding box center [113, 347] width 118 height 1
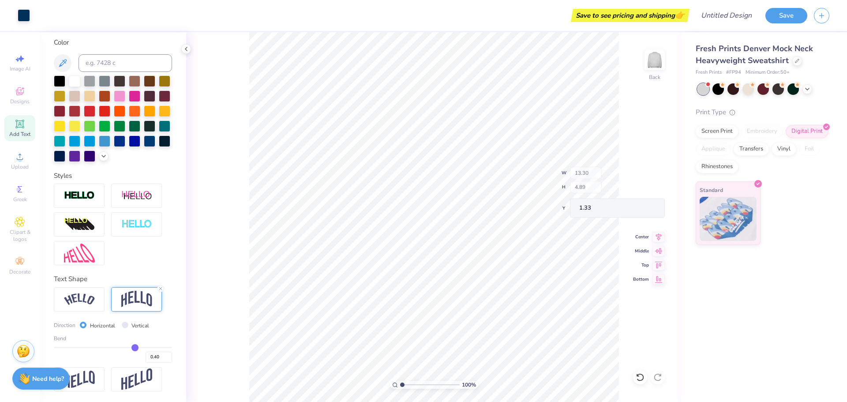
type input "1.33"
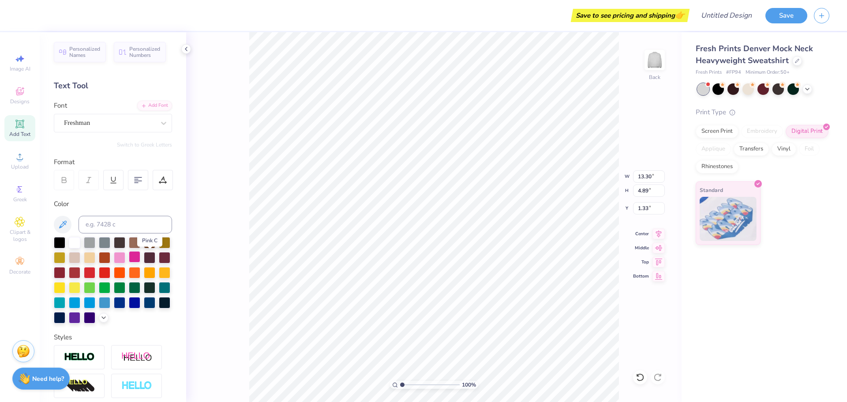
scroll to position [0, 0]
click at [153, 105] on div "Add Font" at bounding box center [154, 106] width 35 height 10
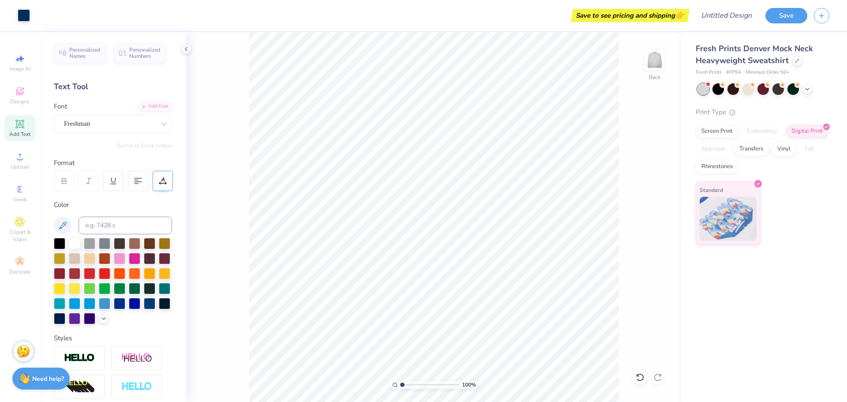
click at [163, 181] on icon at bounding box center [163, 181] width 8 height 8
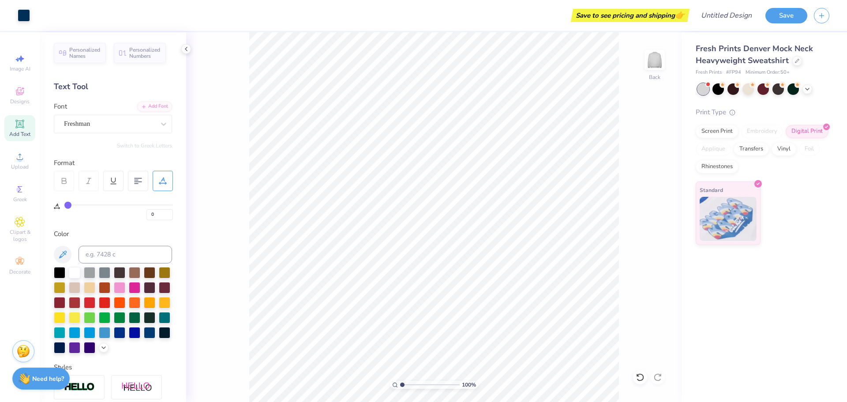
type input "6"
type input "14"
type input "27"
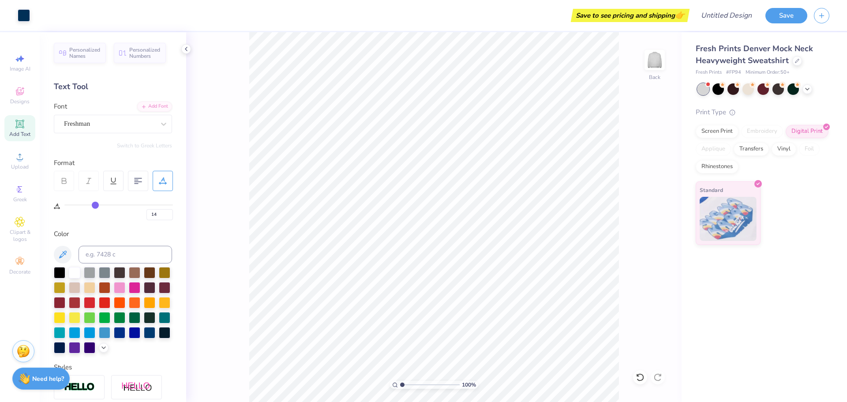
type input "27"
type input "36"
type input "41"
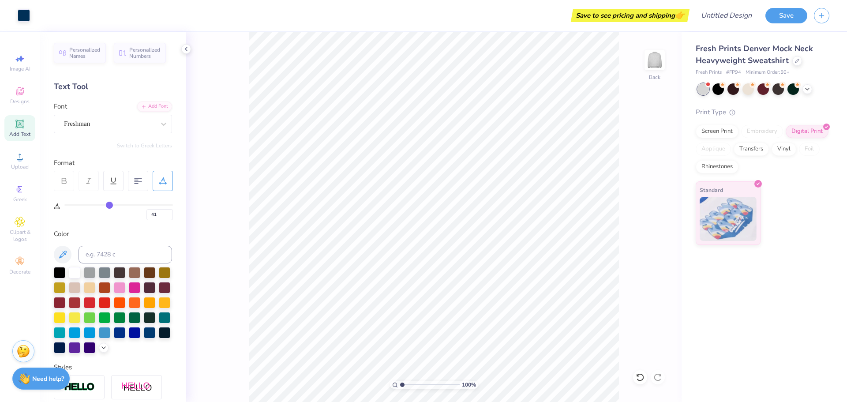
type input "42"
type input "43"
type input "44"
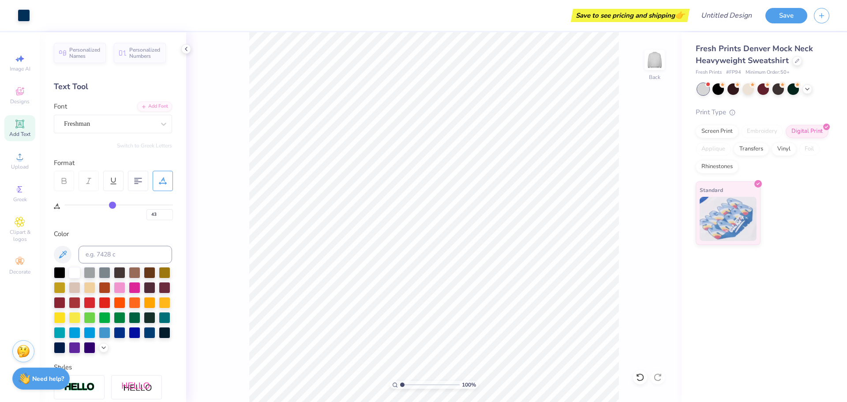
type input "44"
drag, startPoint x: 68, startPoint y: 206, endPoint x: 112, endPoint y: 210, distance: 44.7
click at [112, 206] on input "range" at bounding box center [118, 204] width 108 height 1
drag, startPoint x: 112, startPoint y: 210, endPoint x: 108, endPoint y: 209, distance: 4.9
click at [106, 209] on div "44" at bounding box center [118, 212] width 108 height 16
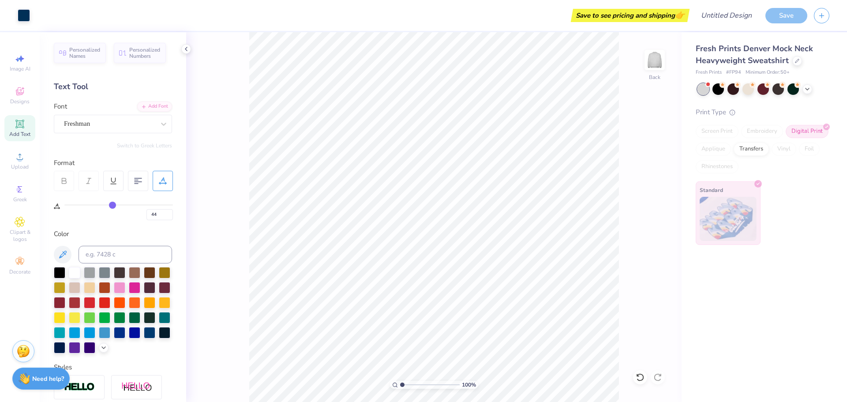
type input "43"
type input "41"
type input "40"
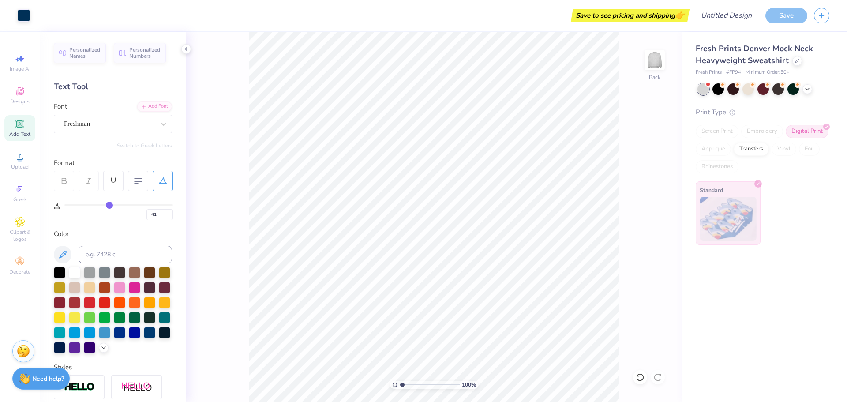
type input "40"
type input "39"
type input "38"
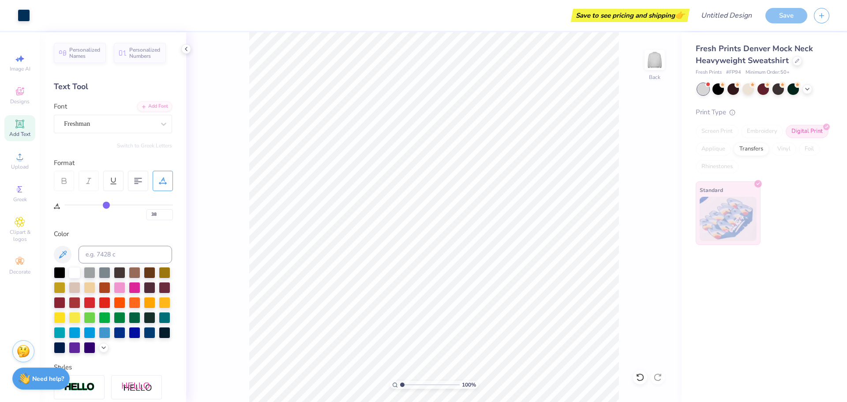
type input "37"
type input "35"
type input "34"
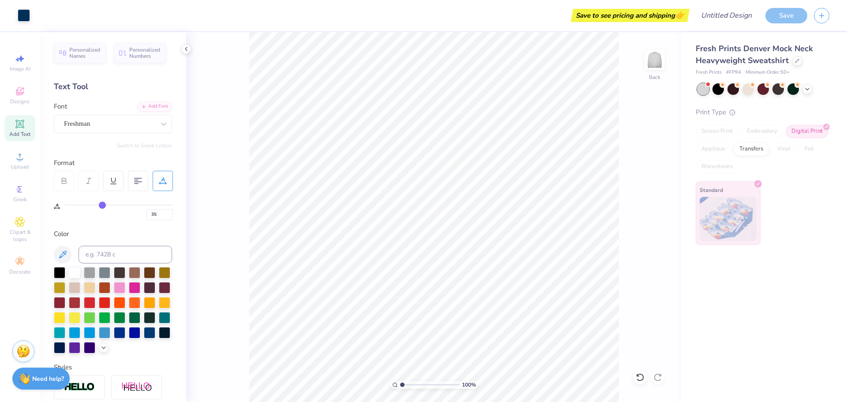
type input "34"
type input "33"
type input "31"
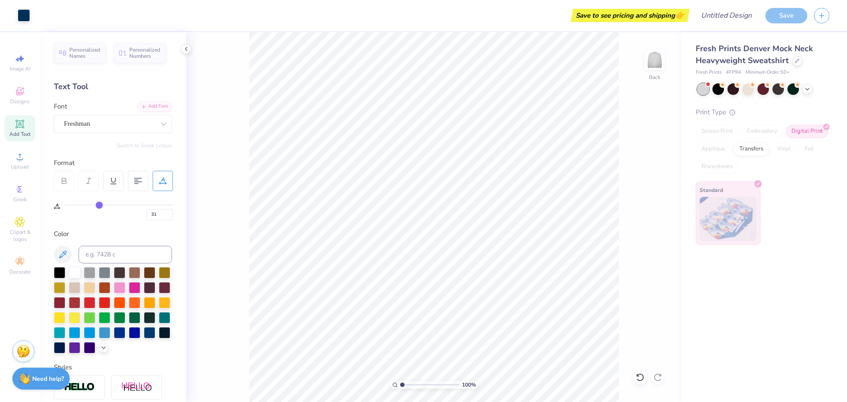
type input "30"
drag, startPoint x: 113, startPoint y: 203, endPoint x: 85, endPoint y: 203, distance: 28.2
click at [85, 204] on input "range" at bounding box center [118, 204] width 108 height 1
drag, startPoint x: 84, startPoint y: 205, endPoint x: 79, endPoint y: 205, distance: 5.3
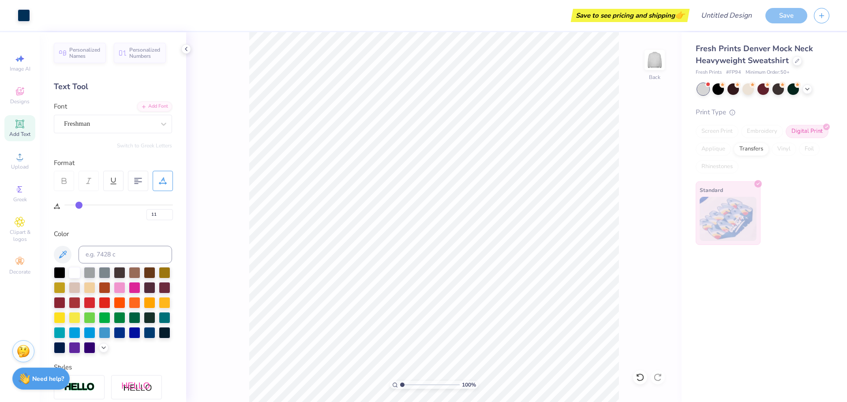
click at [79, 205] on input "range" at bounding box center [118, 204] width 108 height 1
click at [657, 87] on div "100 % Back" at bounding box center [433, 217] width 495 height 370
click at [67, 181] on icon at bounding box center [64, 181] width 8 height 8
click at [145, 177] on div at bounding box center [138, 181] width 20 height 20
click at [101, 232] on div "Color" at bounding box center [113, 234] width 118 height 10
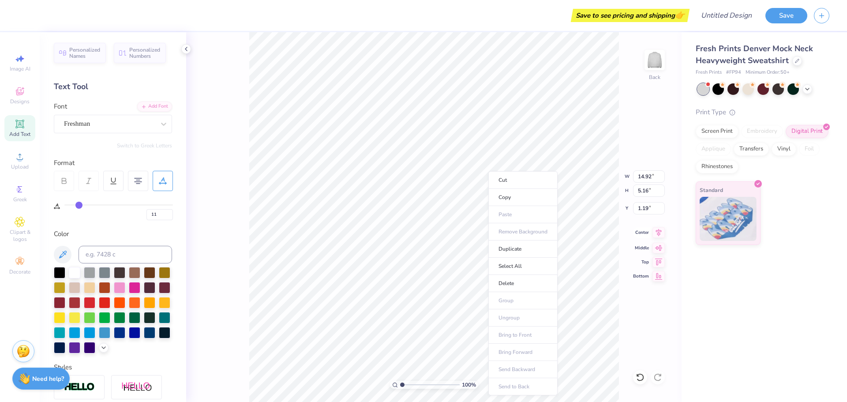
click at [662, 232] on icon at bounding box center [658, 232] width 12 height 11
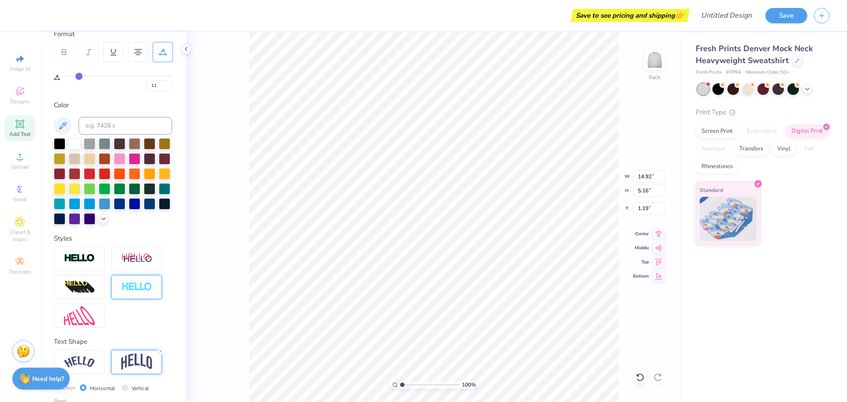
scroll to position [132, 0]
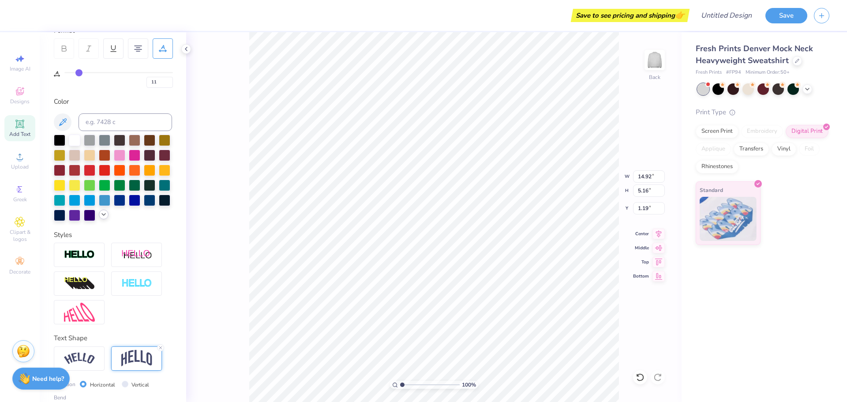
click at [100, 218] on icon at bounding box center [103, 214] width 7 height 7
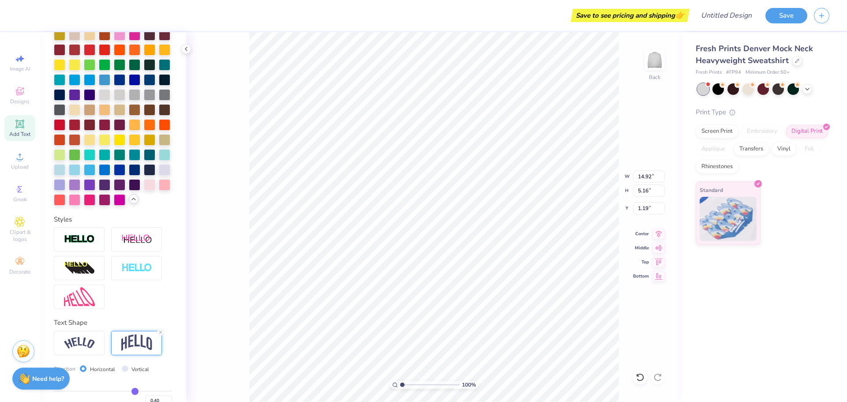
scroll to position [265, 0]
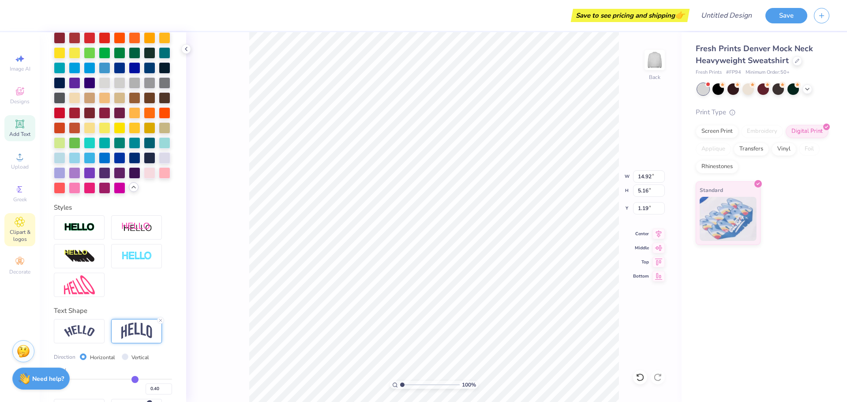
click at [16, 220] on icon at bounding box center [20, 222] width 10 height 11
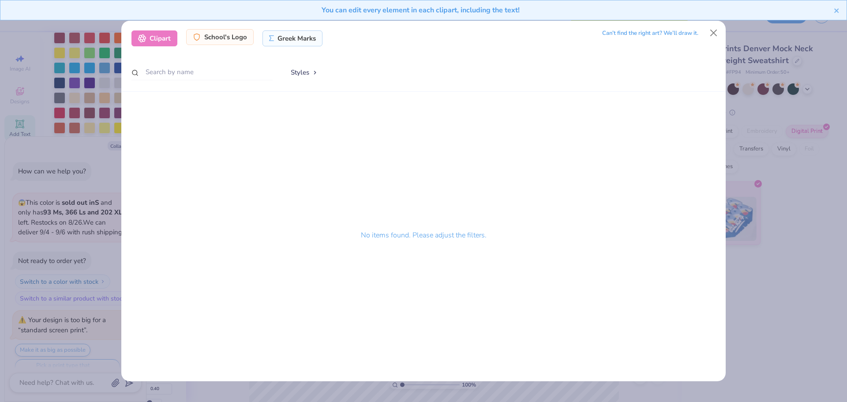
scroll to position [246, 0]
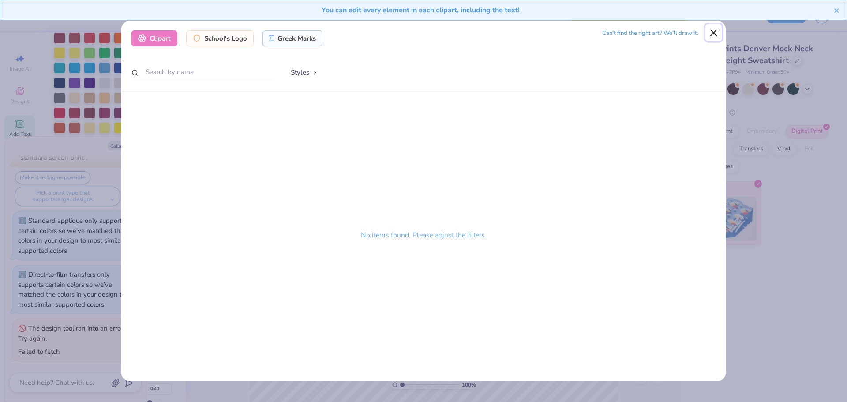
drag, startPoint x: 715, startPoint y: 34, endPoint x: 706, endPoint y: 34, distance: 8.8
click at [714, 34] on button "Close" at bounding box center [713, 32] width 17 height 17
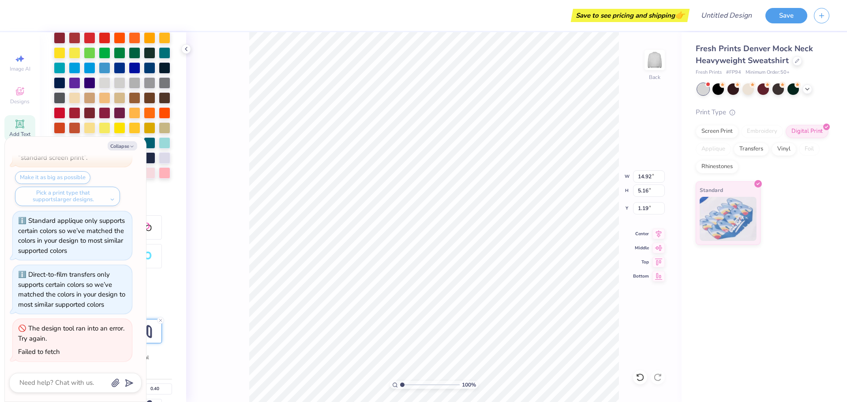
click at [113, 150] on div "Collapse How can we help you? 😱 This color is sold out in S and only has 93 Ms,…" at bounding box center [75, 269] width 141 height 265
click at [113, 145] on button "Collapse" at bounding box center [123, 145] width 30 height 9
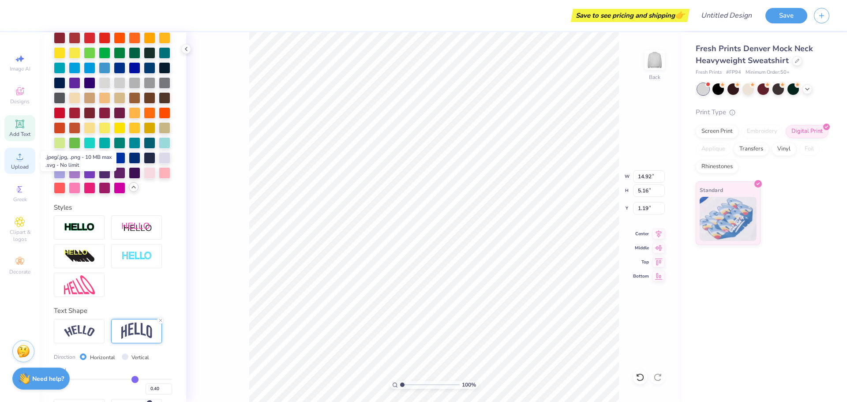
click at [15, 163] on span "Upload" at bounding box center [20, 166] width 18 height 7
